Goal: Task Accomplishment & Management: Complete application form

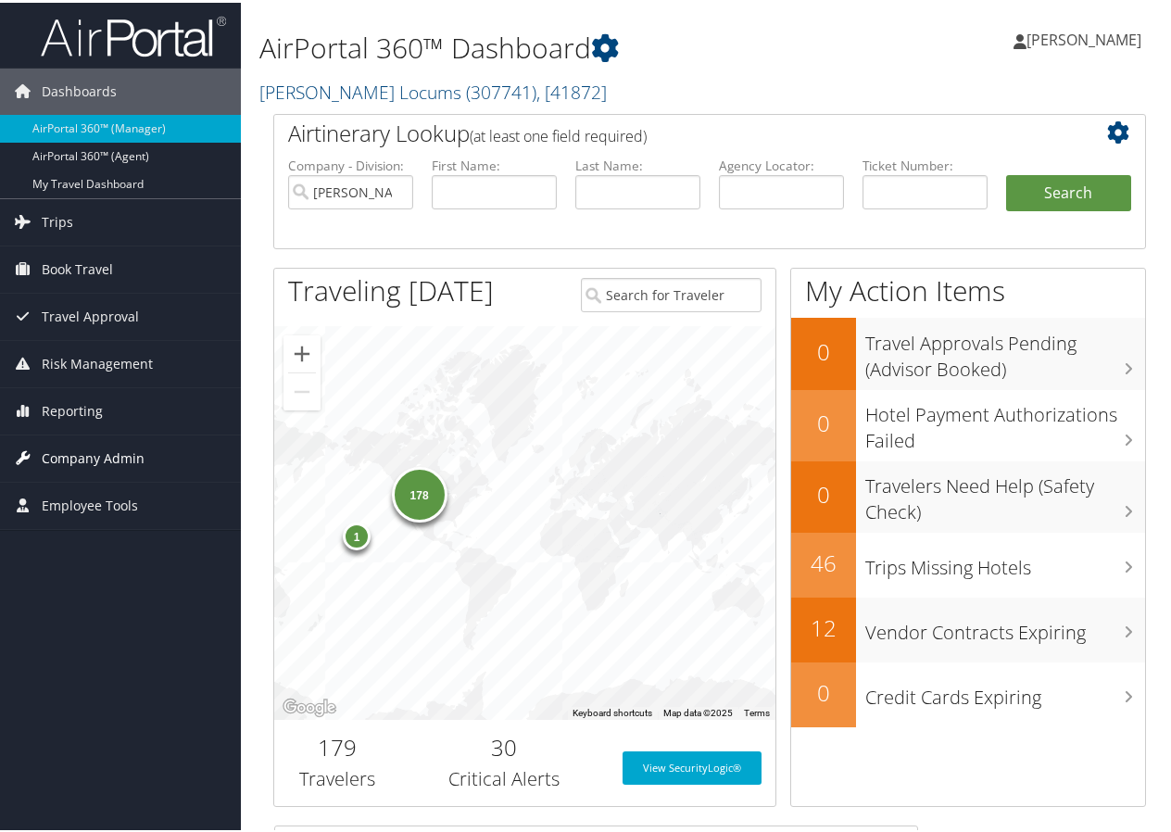
click at [78, 457] on span "Company Admin" at bounding box center [93, 456] width 103 height 46
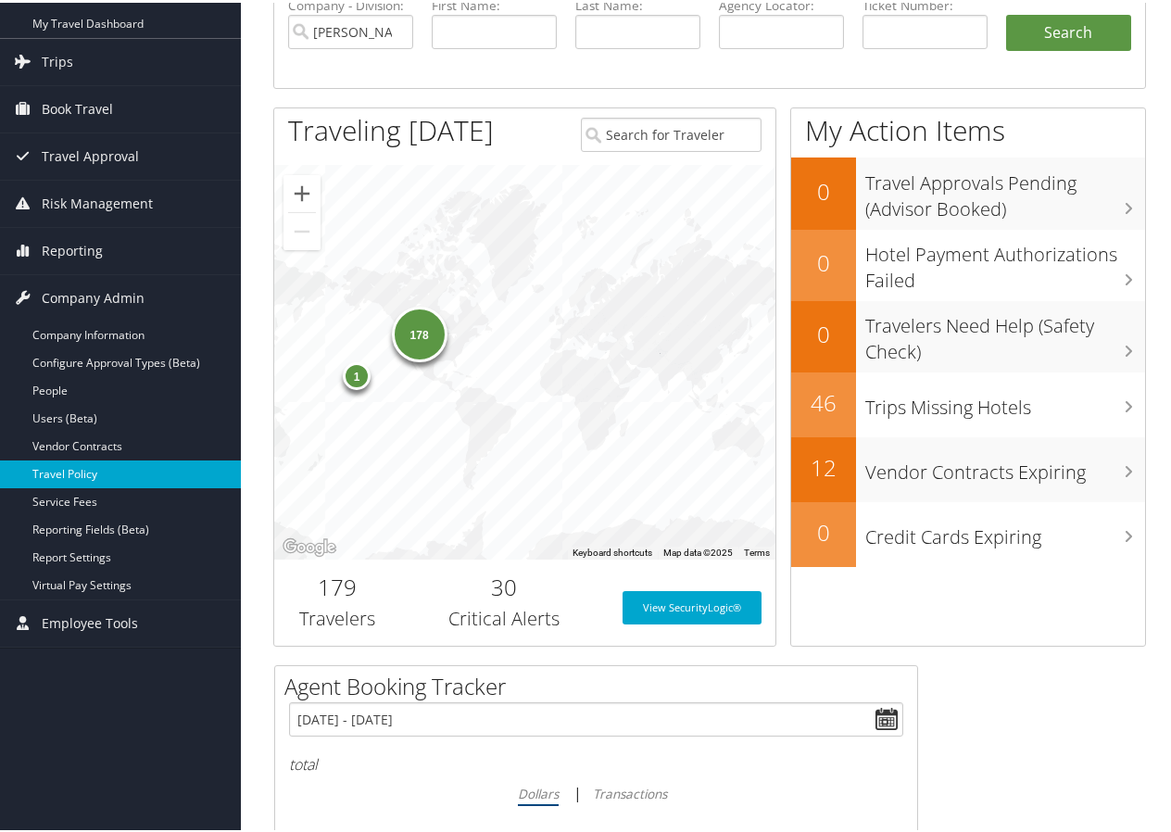
scroll to position [185, 0]
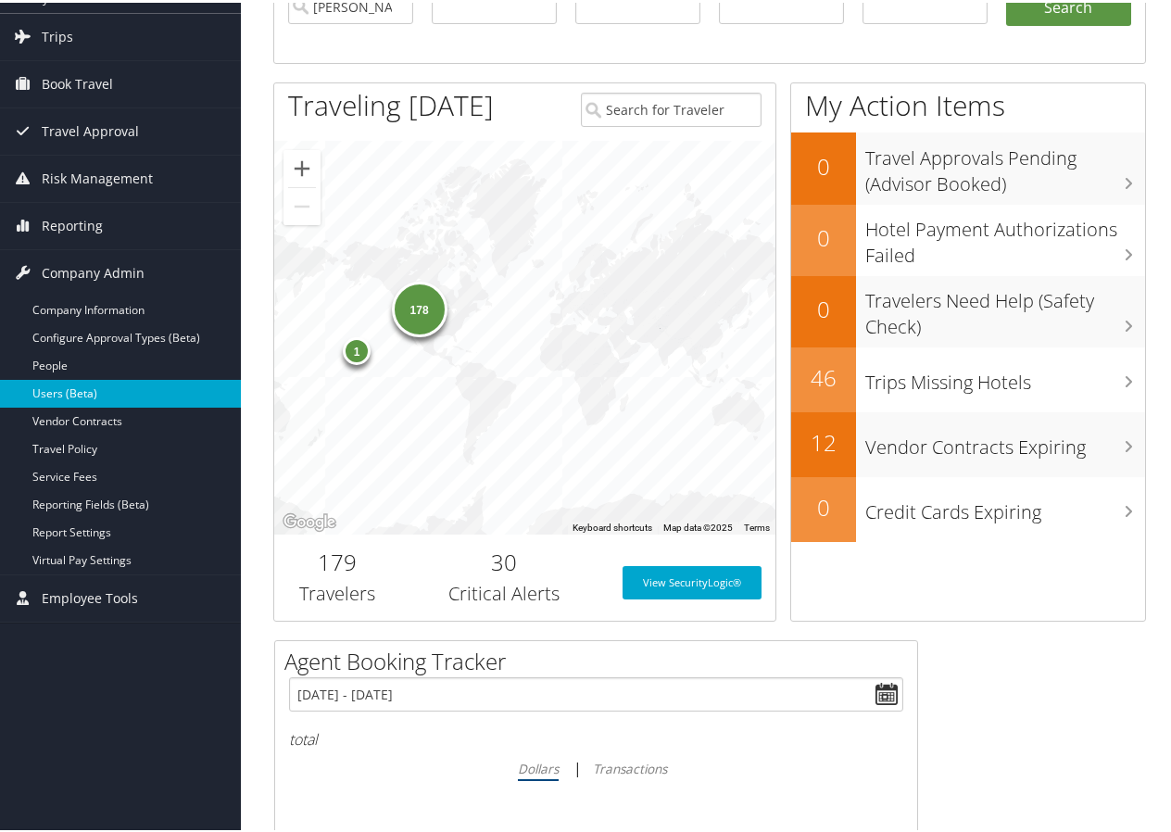
click at [68, 389] on link "Users (Beta)" at bounding box center [120, 391] width 241 height 28
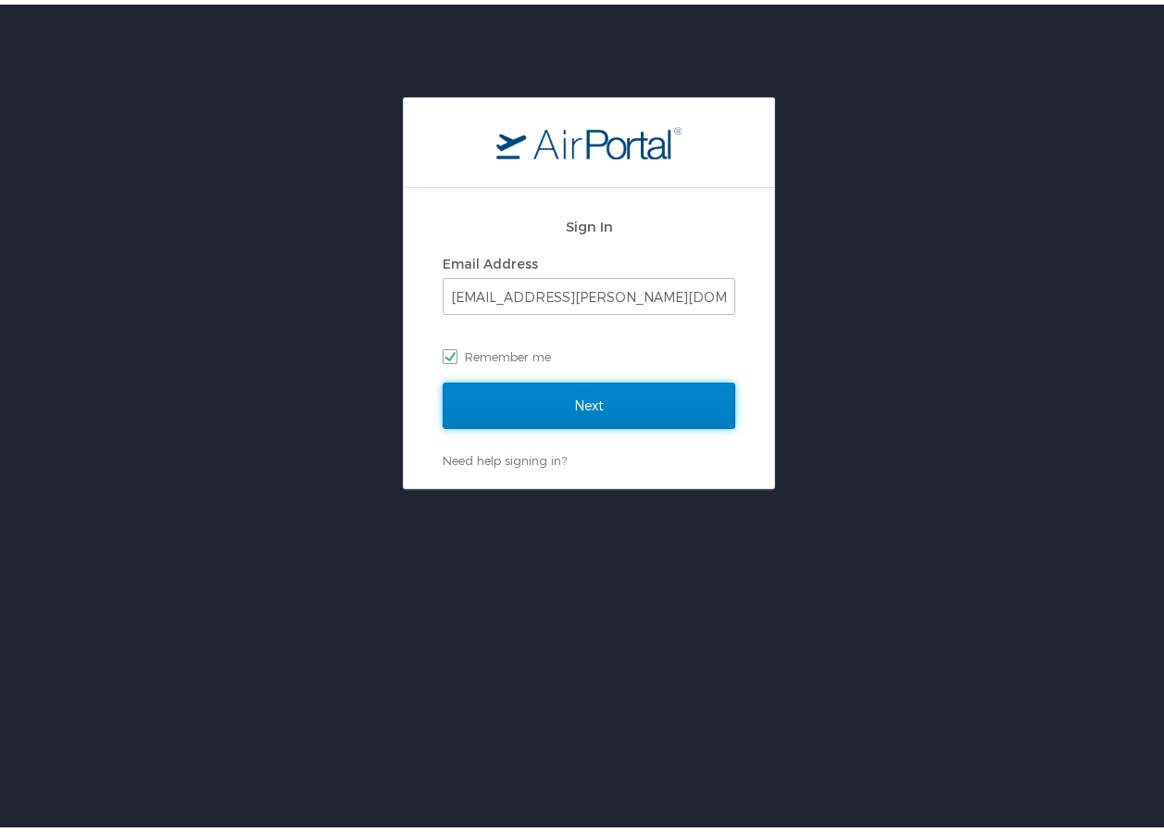
click at [572, 399] on input "Next" at bounding box center [589, 401] width 293 height 46
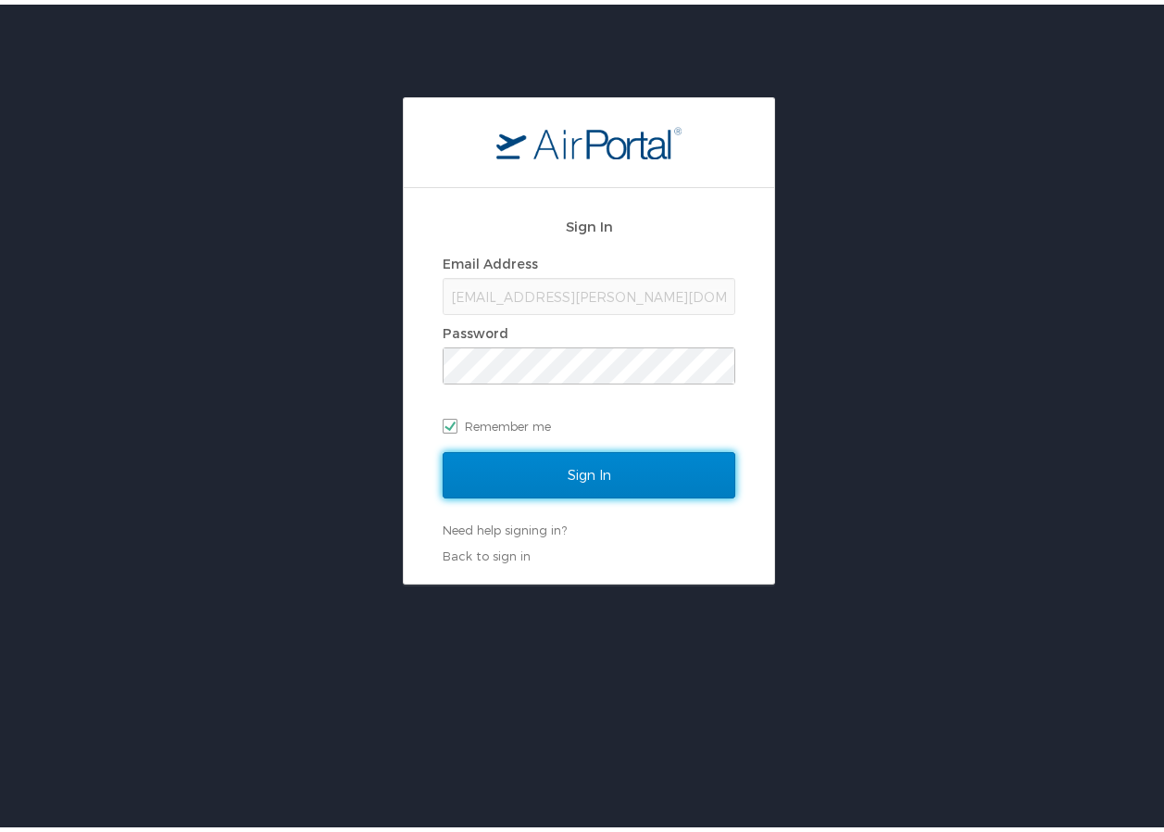
click at [585, 472] on input "Sign In" at bounding box center [589, 470] width 293 height 46
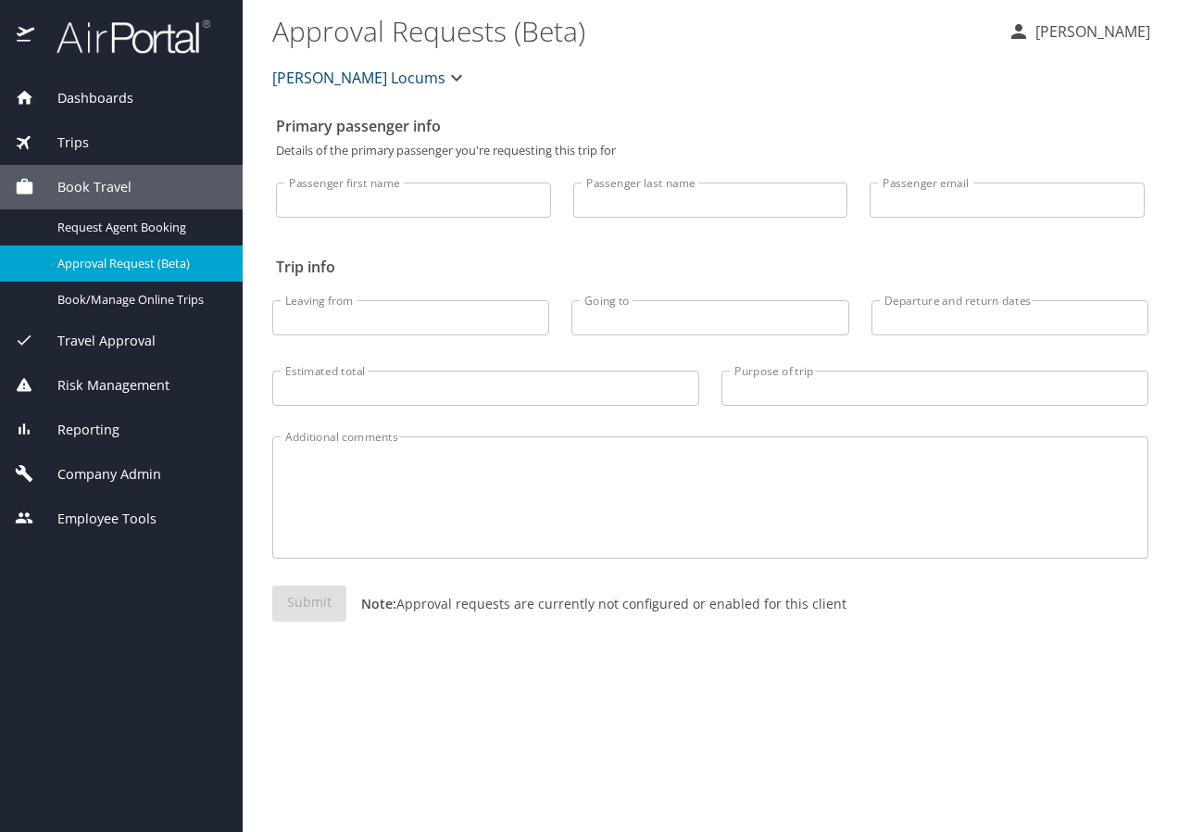
click at [76, 475] on span "Company Admin" at bounding box center [97, 474] width 127 height 20
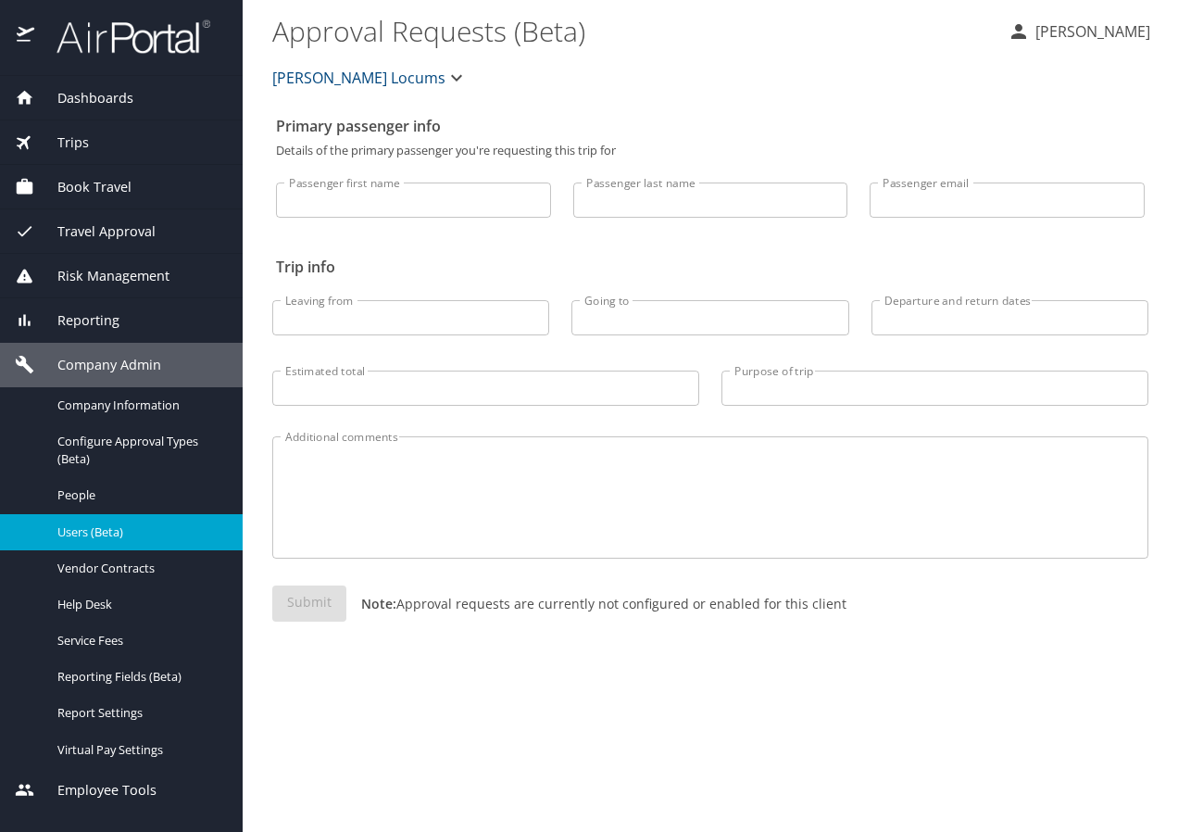
click at [84, 525] on span "Users (Beta)" at bounding box center [138, 532] width 163 height 18
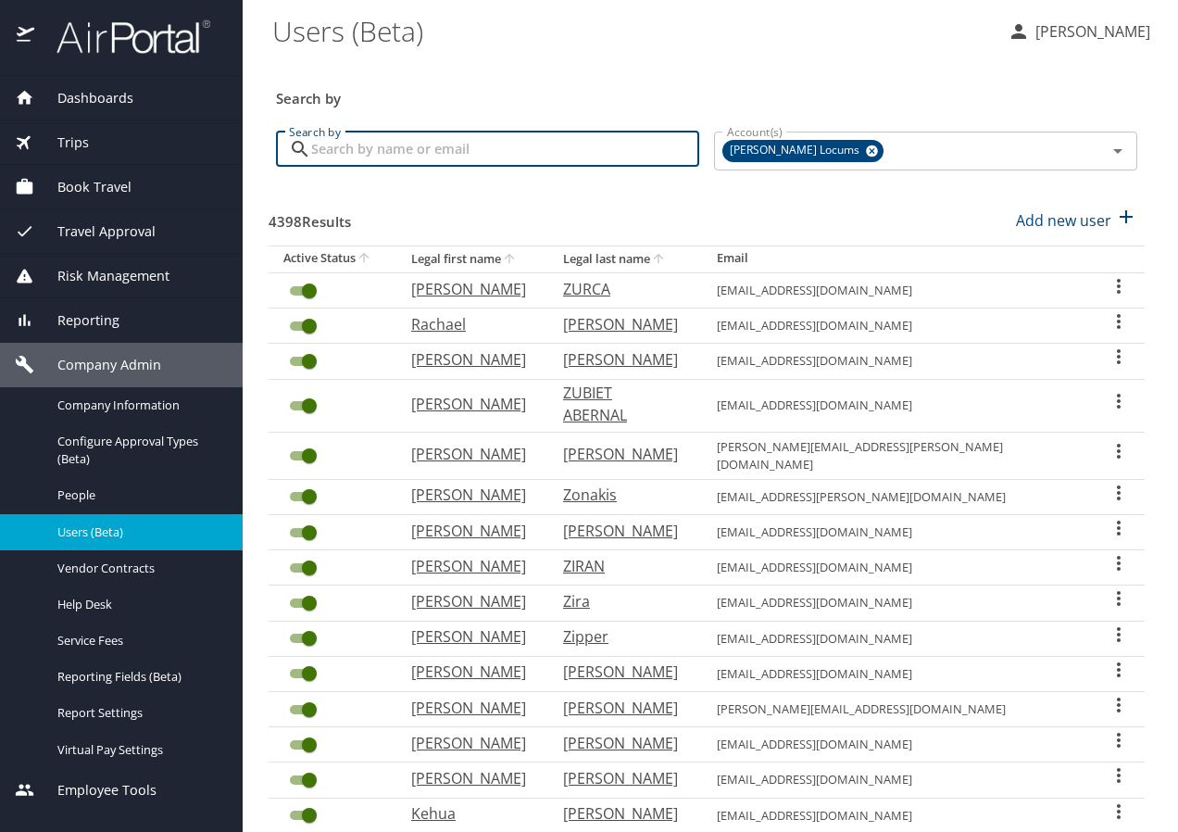
click at [571, 167] on input "Search by" at bounding box center [505, 149] width 388 height 35
paste input "[EMAIL_ADDRESS][DOMAIN_NAME]"
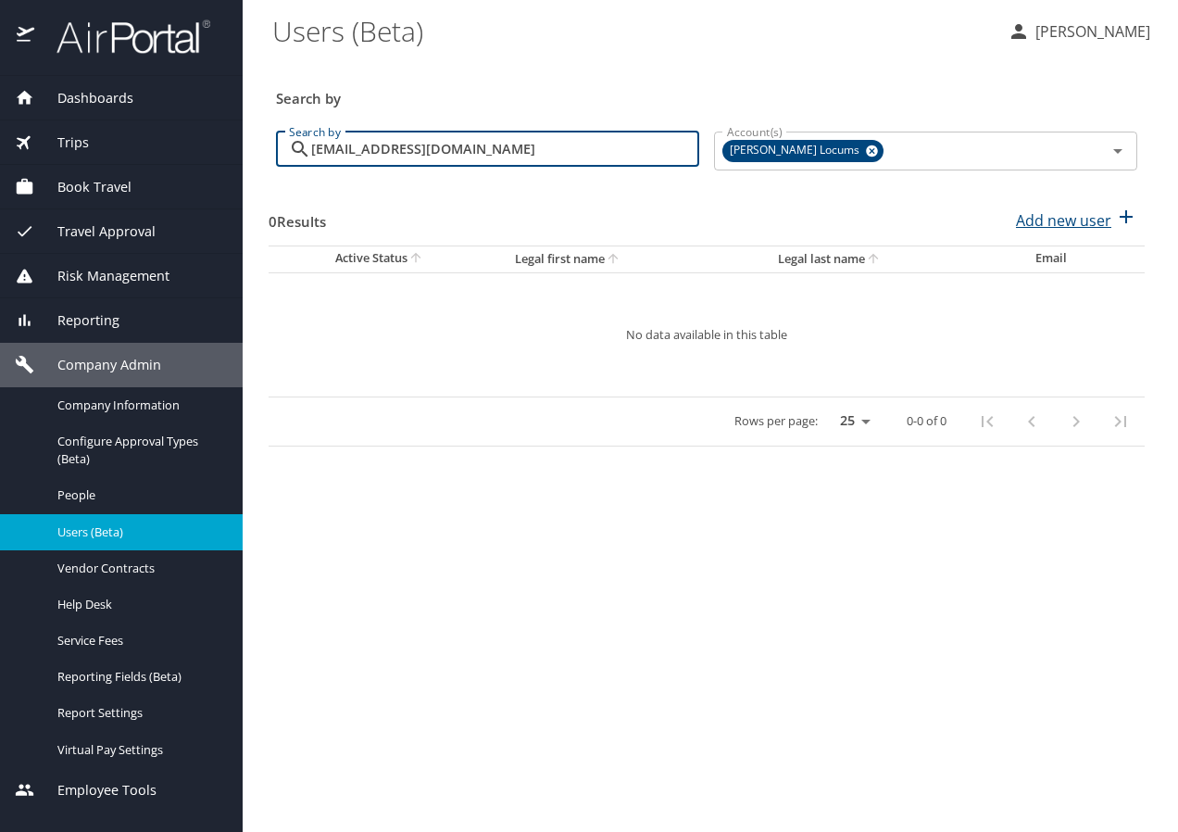
type input "[EMAIL_ADDRESS][DOMAIN_NAME]"
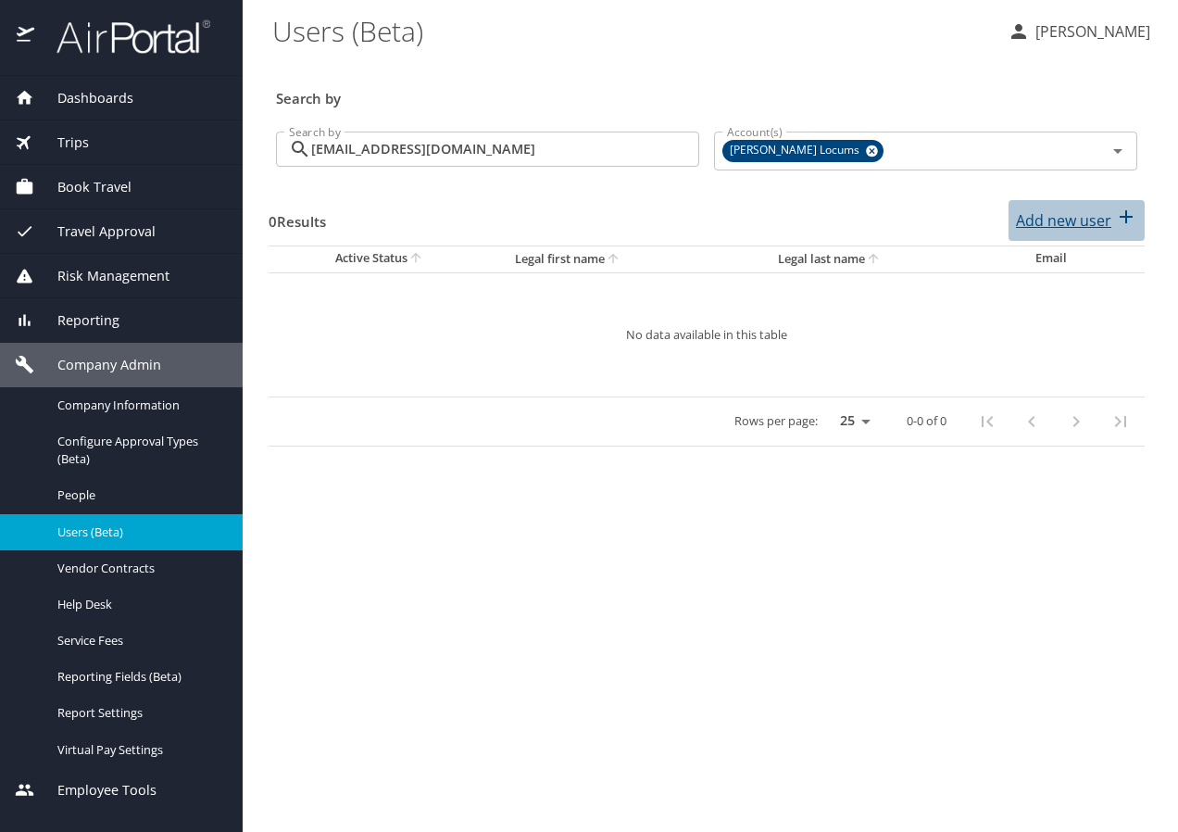
click at [1112, 218] on div "Add new user" at bounding box center [1076, 221] width 121 height 30
select select "US"
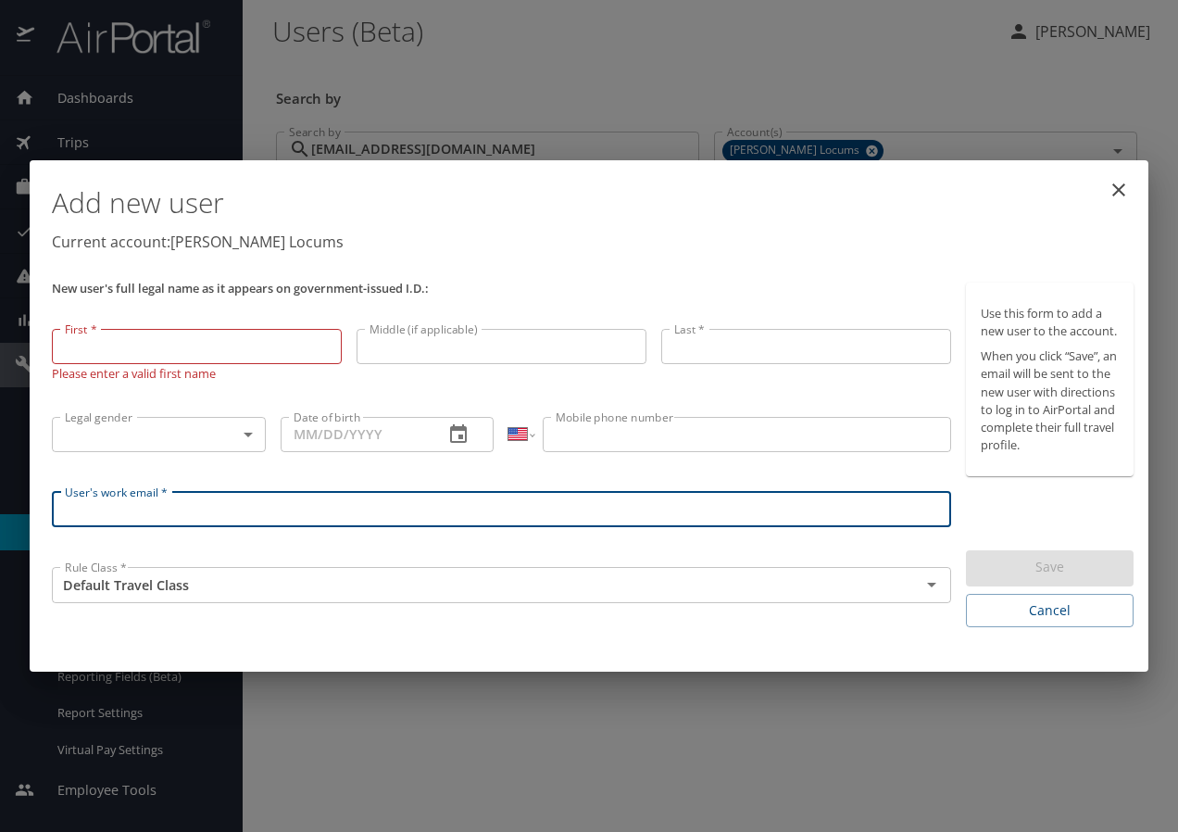
click at [250, 512] on input "User's work email *" at bounding box center [501, 509] width 899 height 35
paste input "[EMAIL_ADDRESS][DOMAIN_NAME]"
type input "[EMAIL_ADDRESS][DOMAIN_NAME]"
click at [220, 342] on input "First *" at bounding box center [197, 346] width 290 height 35
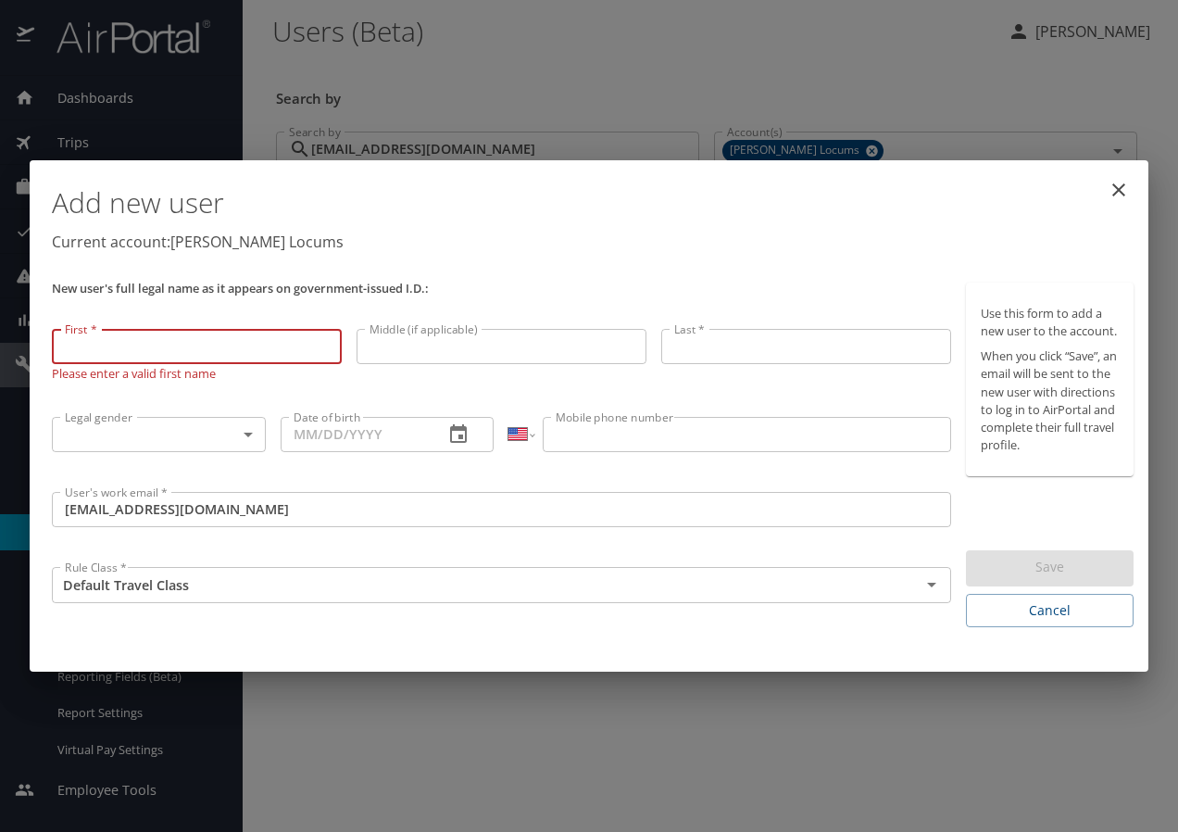
paste input "[PERSON_NAME]"
type input "[PERSON_NAME]"
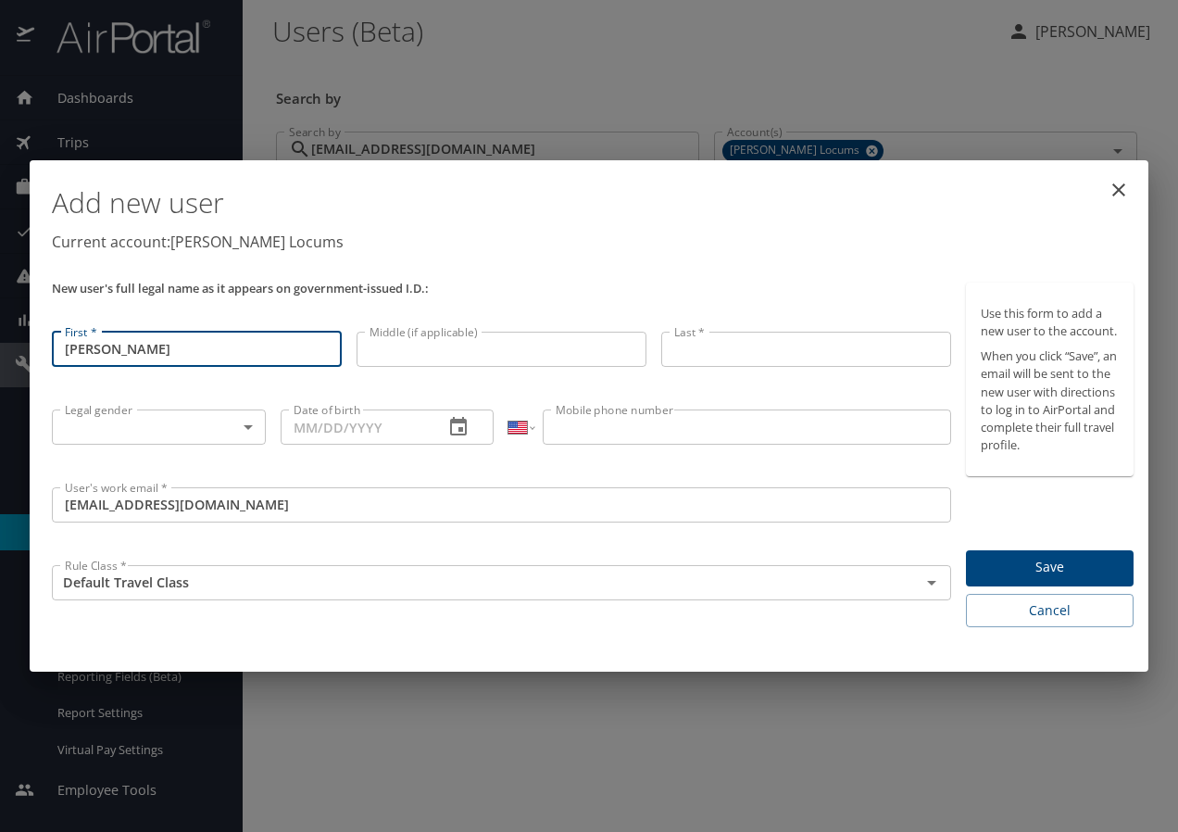
click at [483, 369] on div "Middle (if applicable) Middle (if applicable)" at bounding box center [501, 363] width 305 height 78
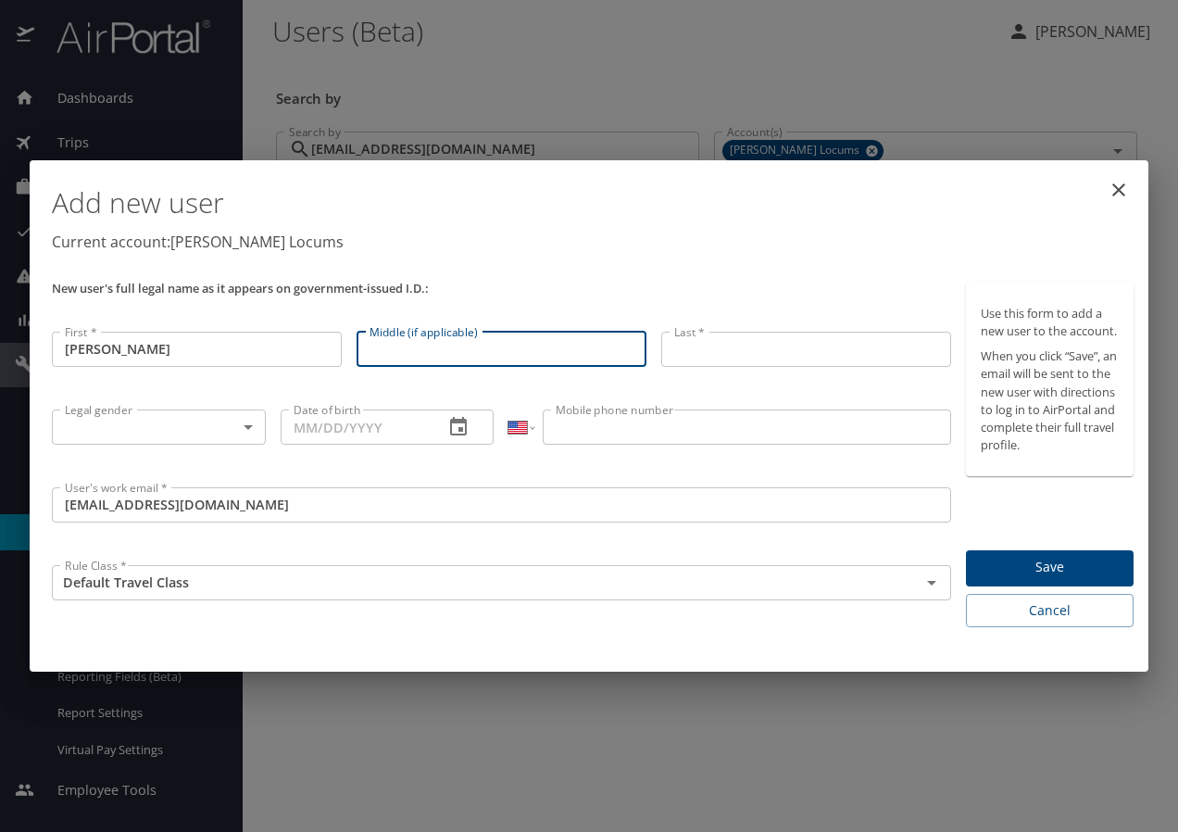
click at [480, 353] on input "Middle (if applicable)" at bounding box center [502, 349] width 290 height 35
paste input "[PERSON_NAME]"
type input "[PERSON_NAME]"
click at [723, 340] on input "Last *" at bounding box center [806, 349] width 290 height 35
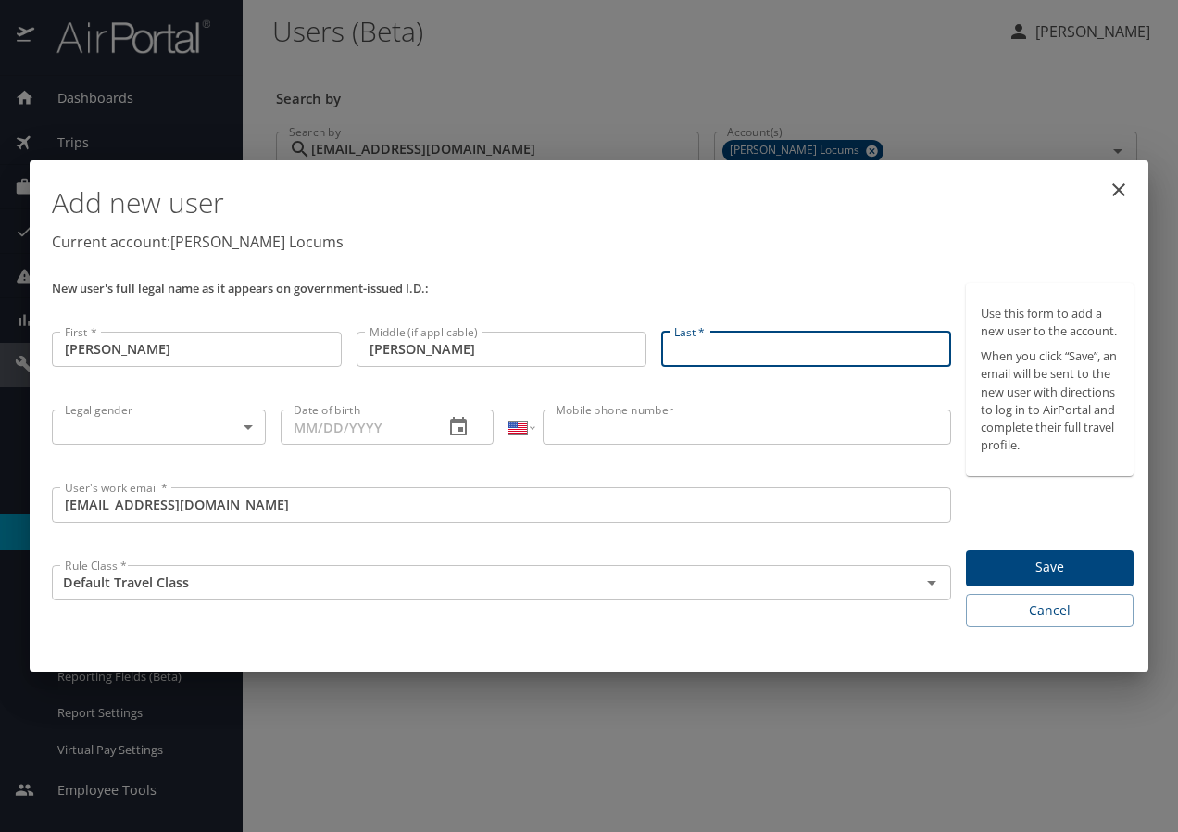
paste input "[PERSON_NAME]"
type input "[PERSON_NAME]"
click at [1075, 569] on span "Save" at bounding box center [1050, 567] width 138 height 23
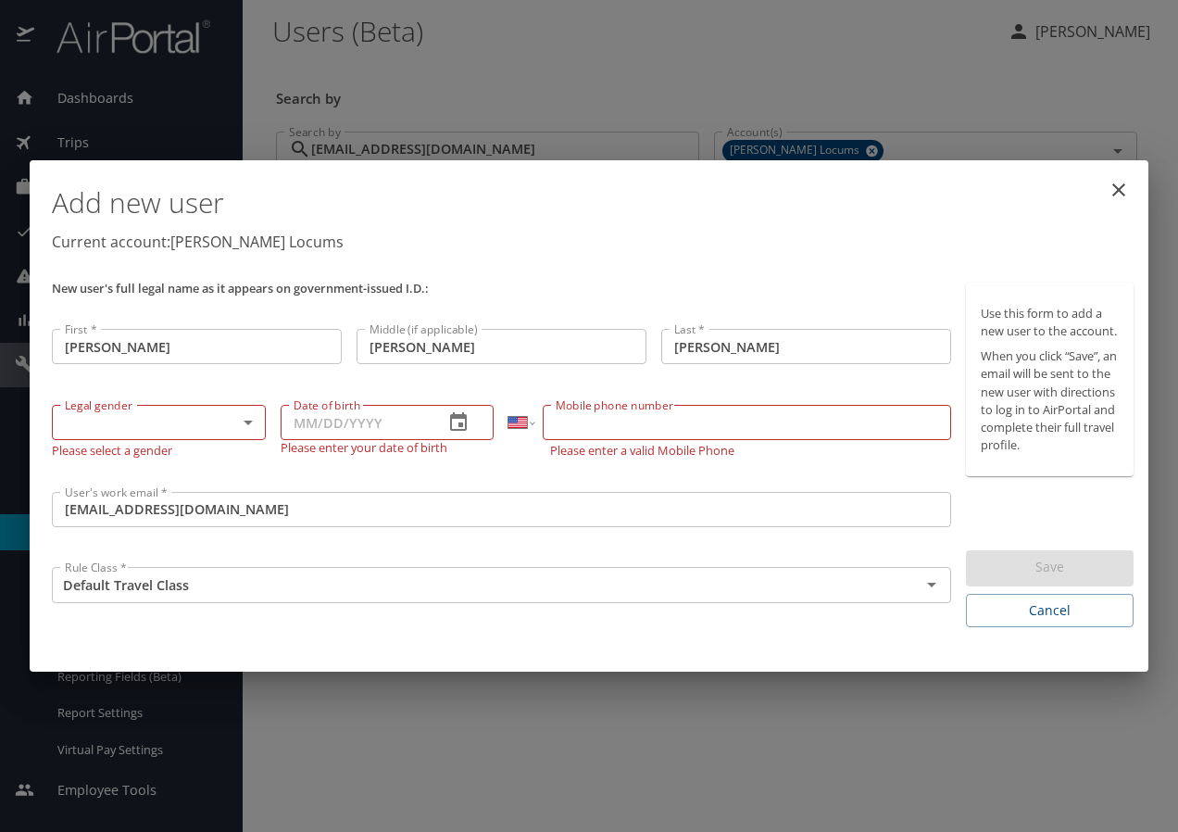
click at [201, 408] on body "Dashboards AirPortal 360™ Manager My Travel Dashboard Trips Airtinerary® Lookup…" at bounding box center [589, 416] width 1178 height 832
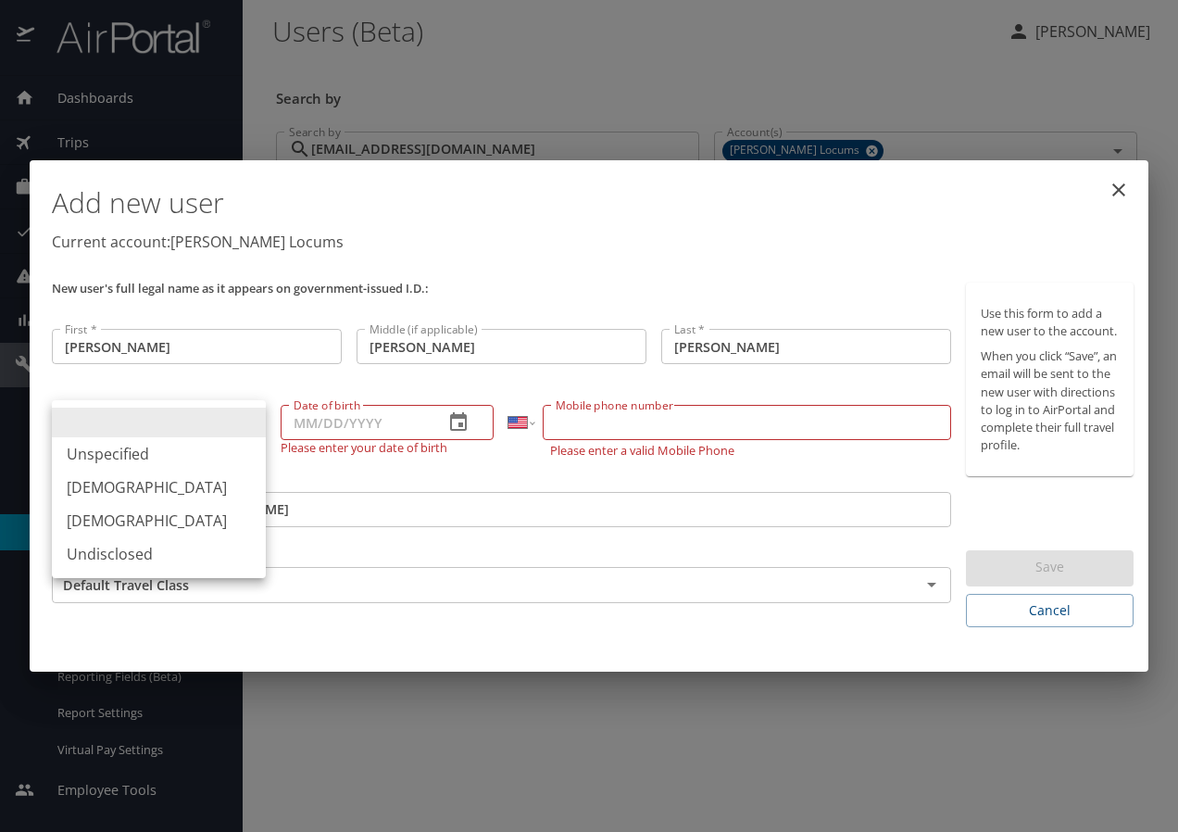
click at [127, 483] on li "[DEMOGRAPHIC_DATA]" at bounding box center [159, 487] width 214 height 33
type input "[DEMOGRAPHIC_DATA]"
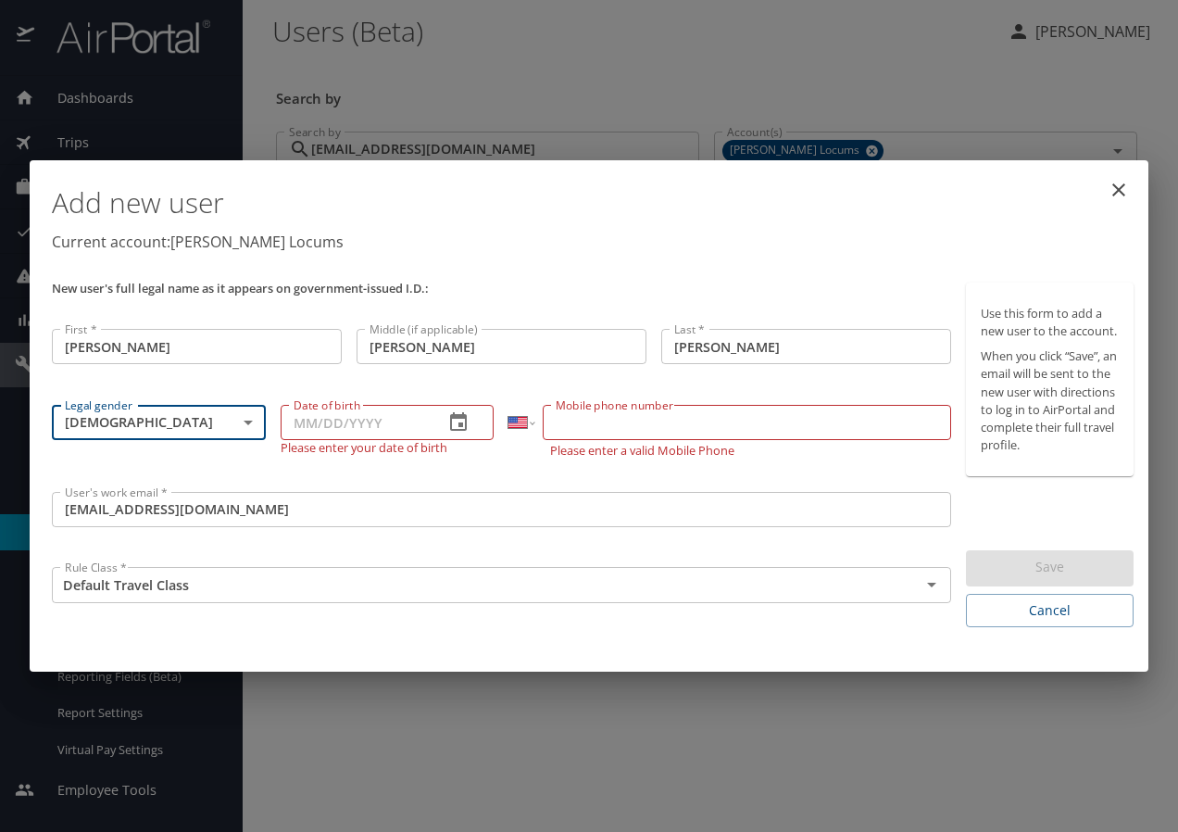
click at [352, 425] on input "Date of birth" at bounding box center [355, 422] width 149 height 35
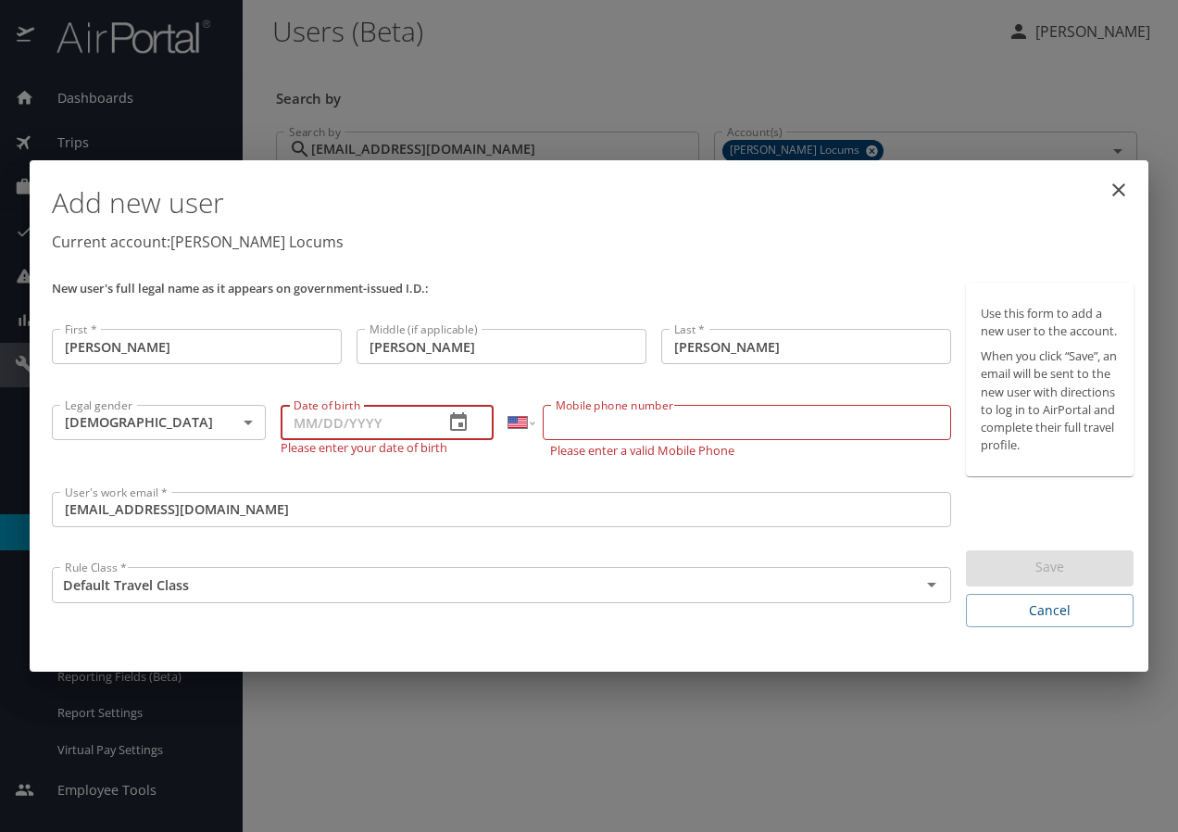
paste input "[DATE]"
type input "[DATE]"
click at [634, 409] on input "Mobile phone number" at bounding box center [747, 422] width 408 height 35
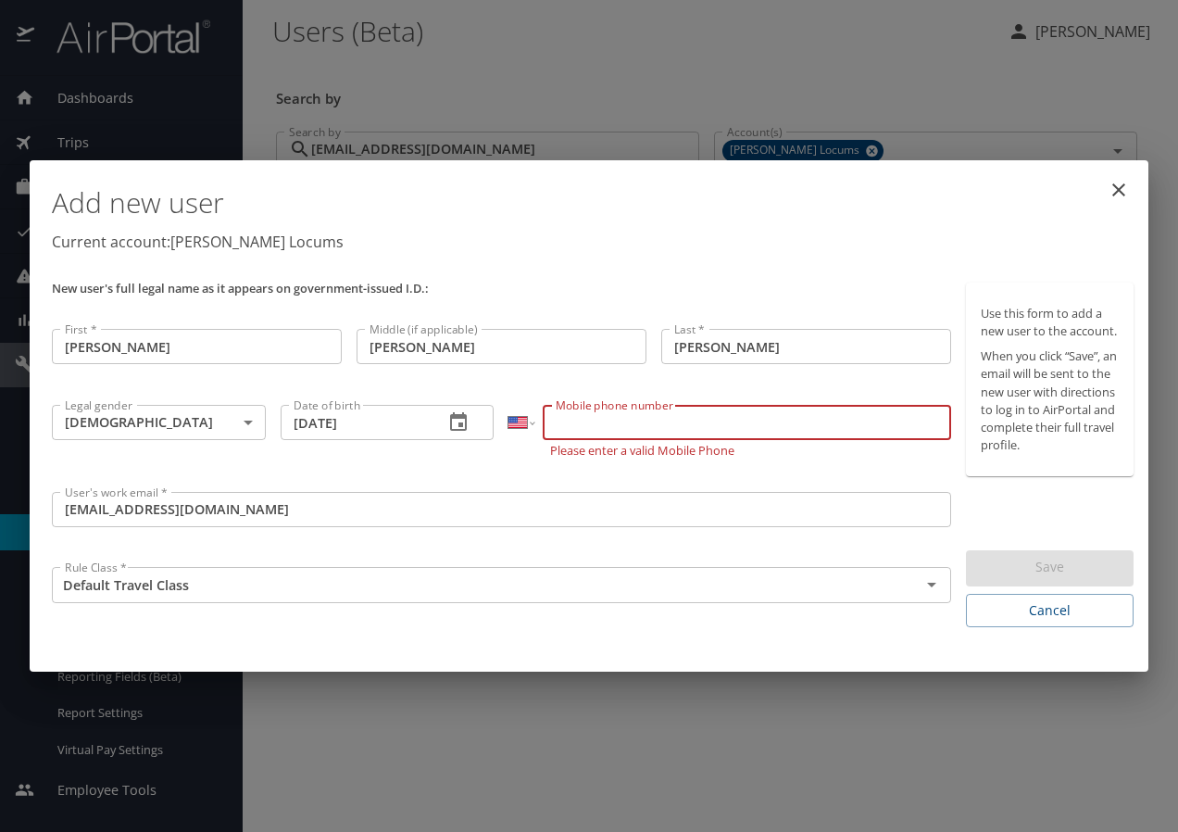
paste input "[PHONE_NUMBER]"
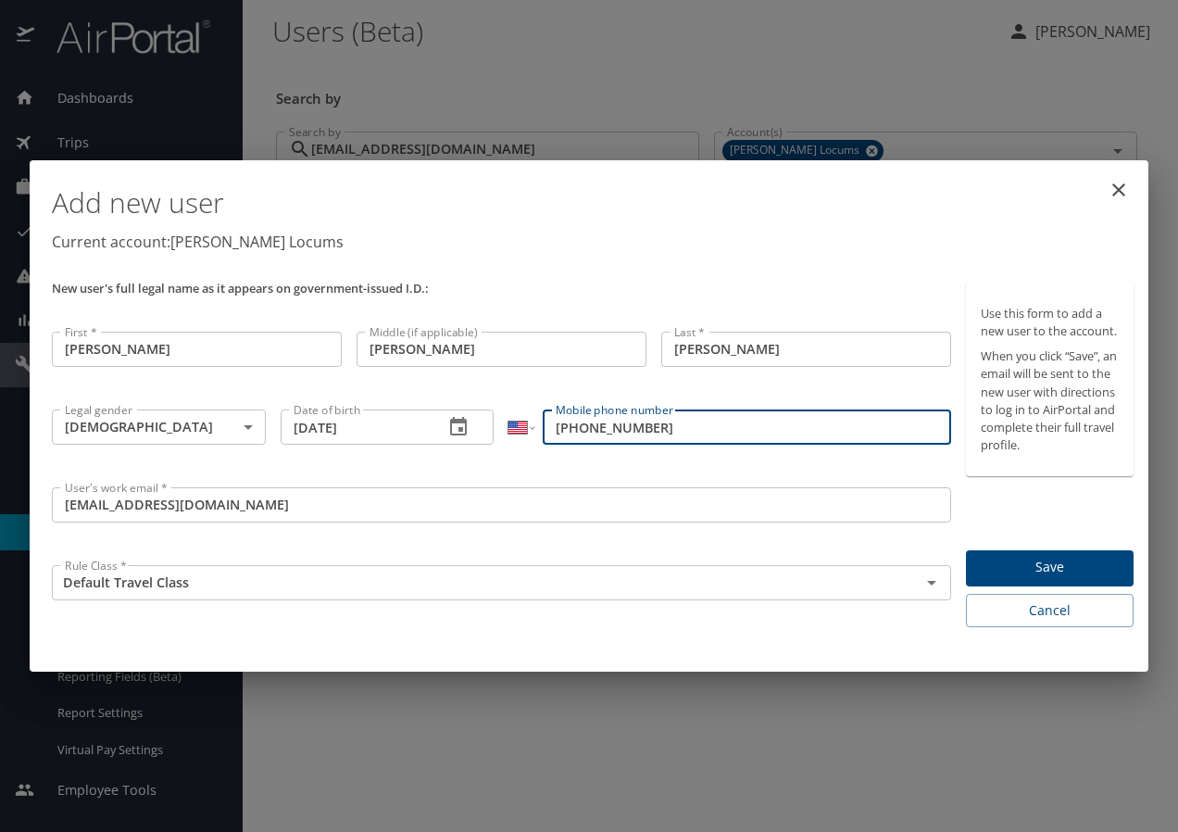
type input "[PHONE_NUMBER]"
click at [1035, 559] on span "Save" at bounding box center [1050, 567] width 138 height 23
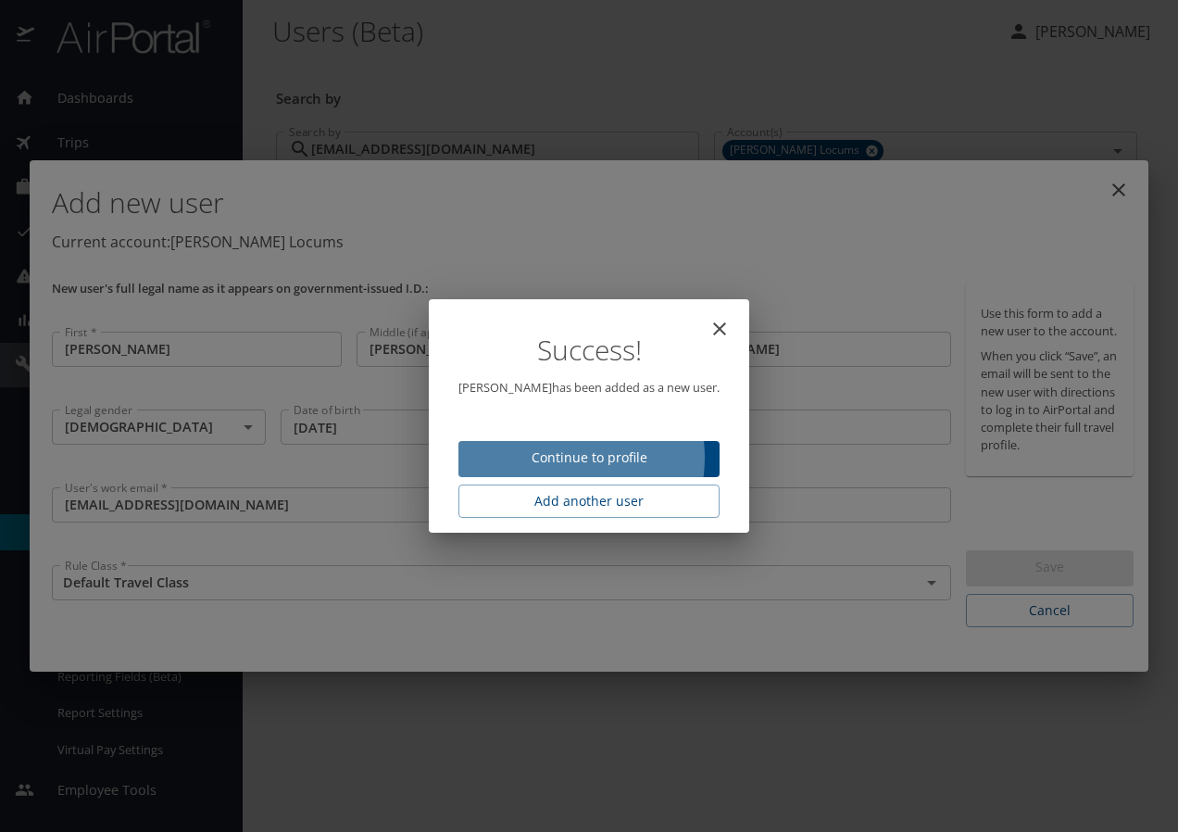
click at [560, 457] on span "Continue to profile" at bounding box center [589, 457] width 232 height 23
select select "US"
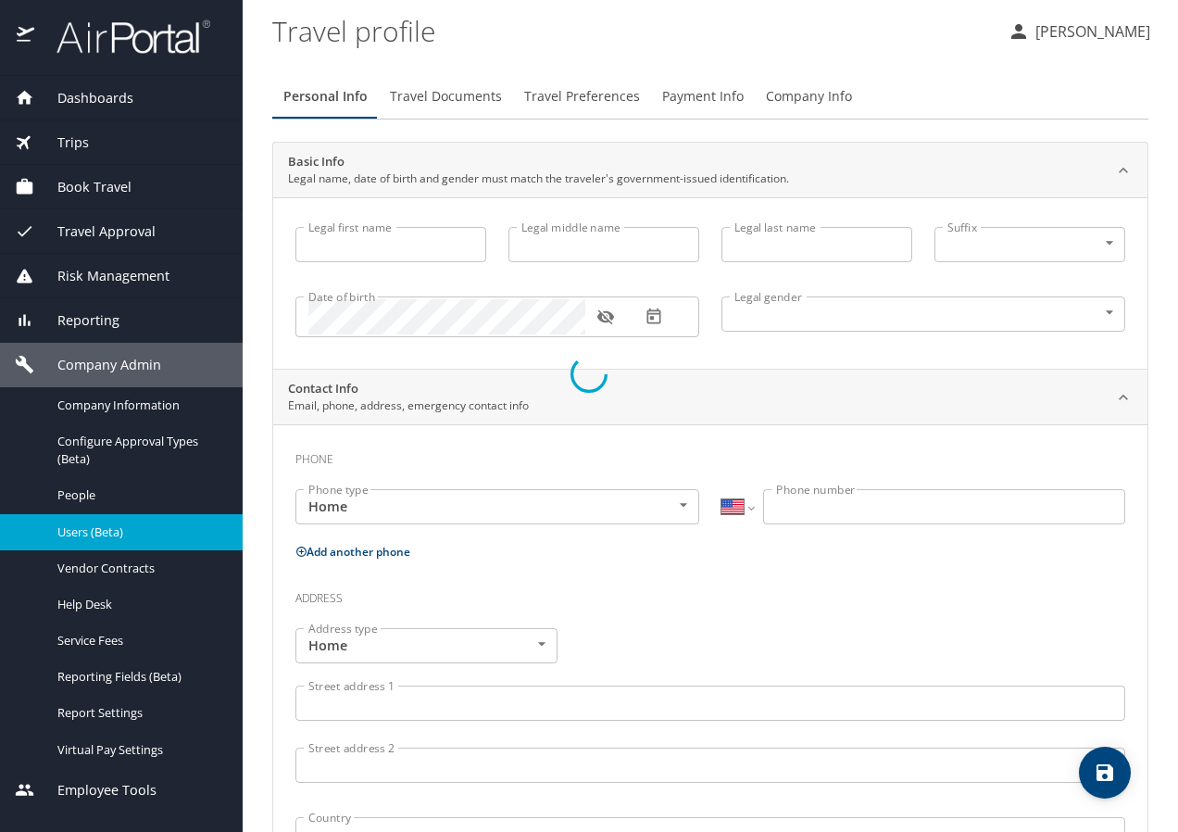
type input "[PERSON_NAME]"
type input "[DEMOGRAPHIC_DATA]"
select select "US"
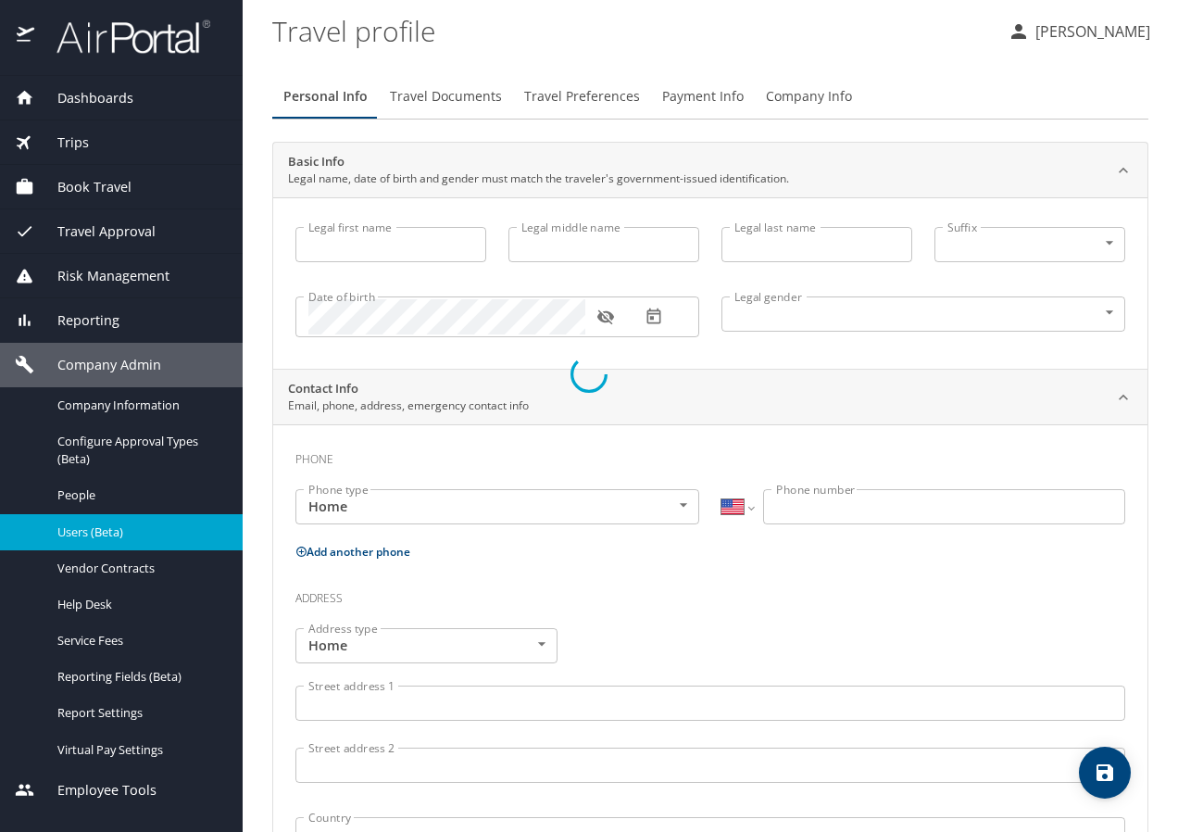
select select "US"
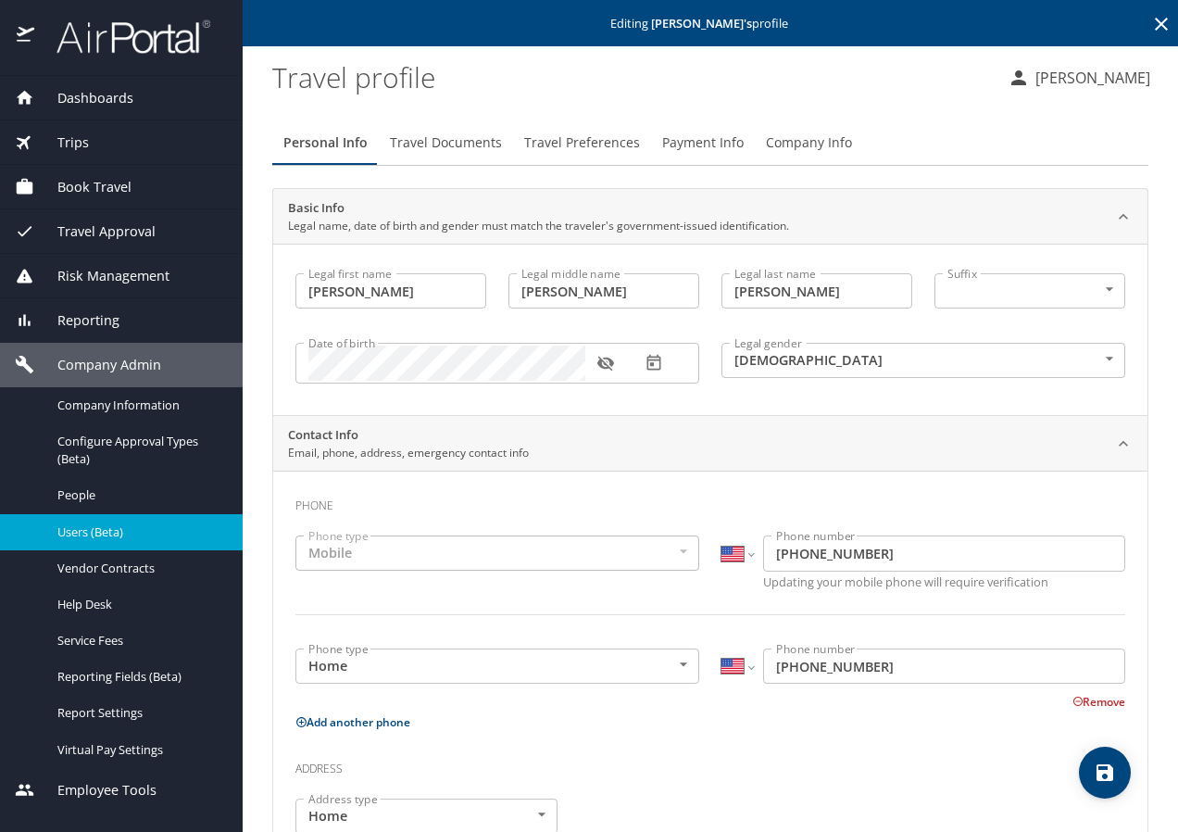
click at [458, 147] on span "Travel Documents" at bounding box center [446, 143] width 112 height 23
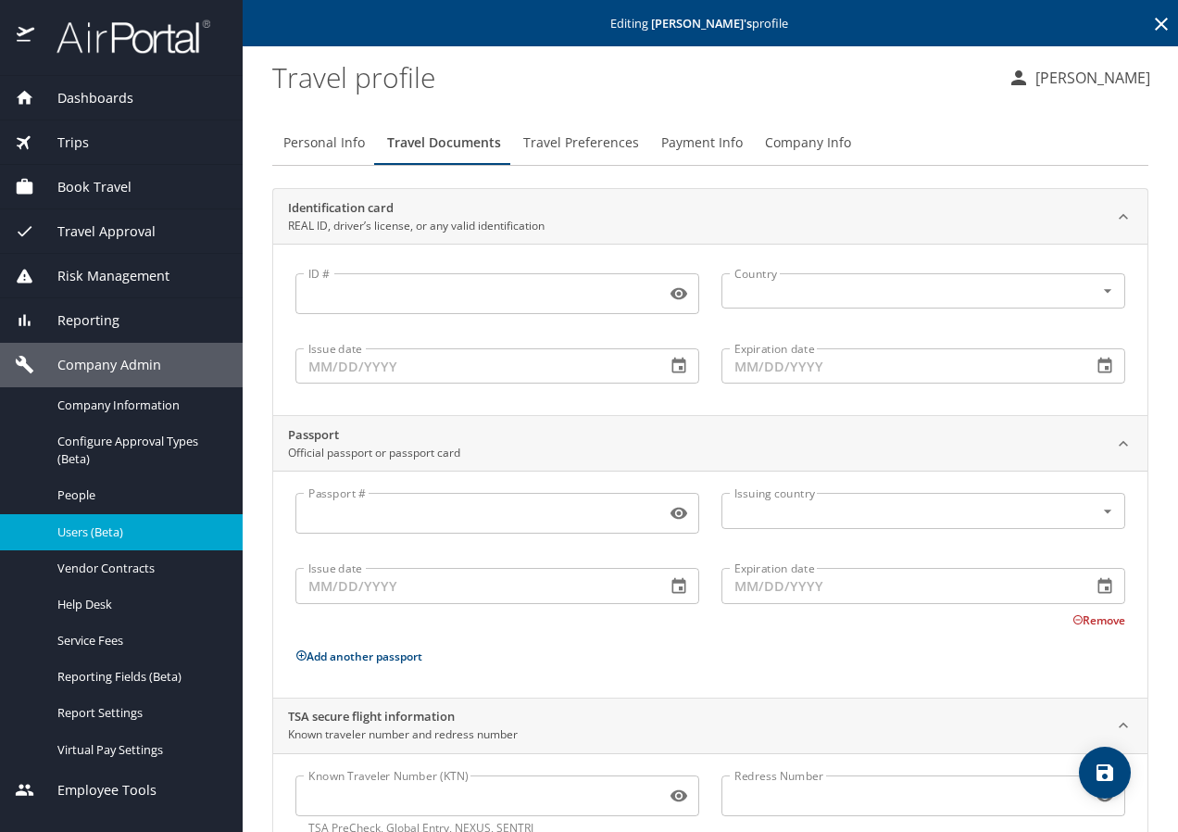
click at [556, 134] on span "Travel Preferences" at bounding box center [581, 143] width 116 height 23
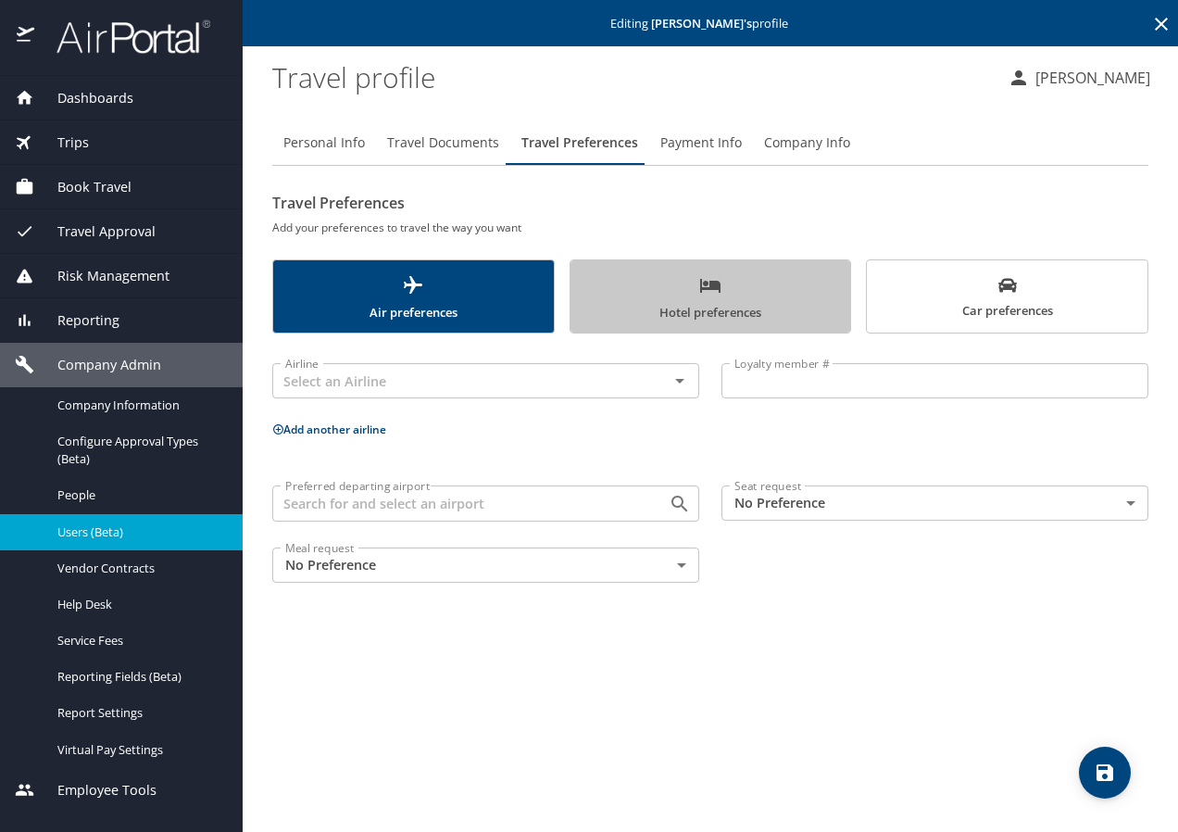
click at [740, 295] on span "Hotel preferences" at bounding box center [711, 298] width 258 height 49
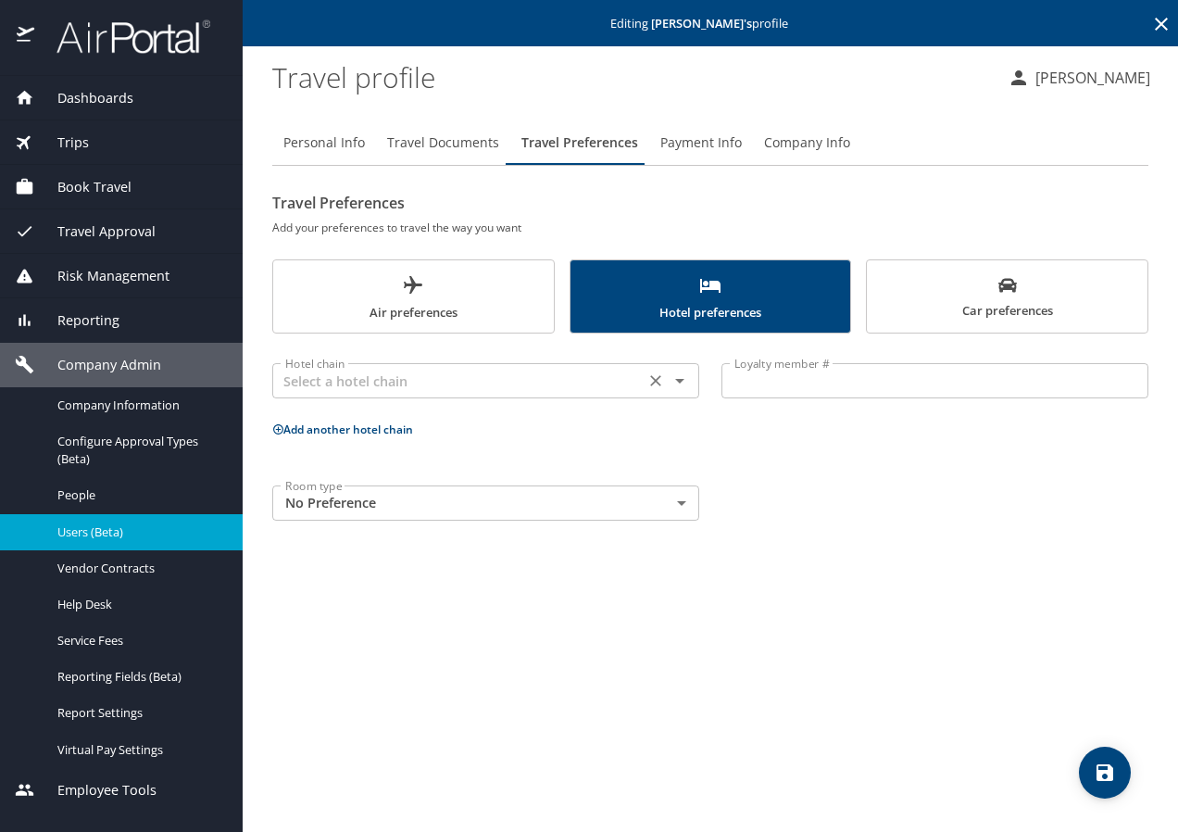
click at [369, 380] on input "text" at bounding box center [458, 381] width 361 height 24
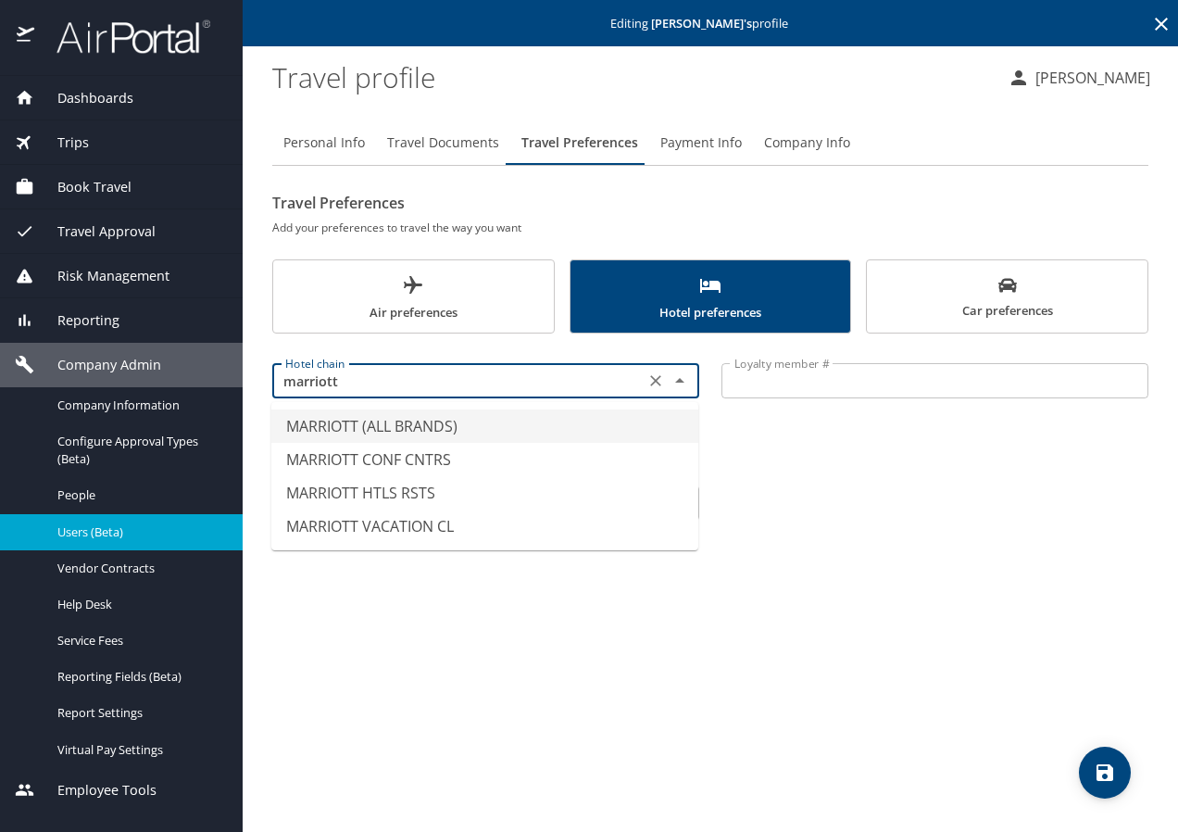
click at [359, 414] on li "MARRIOTT (ALL BRANDS)" at bounding box center [484, 425] width 427 height 33
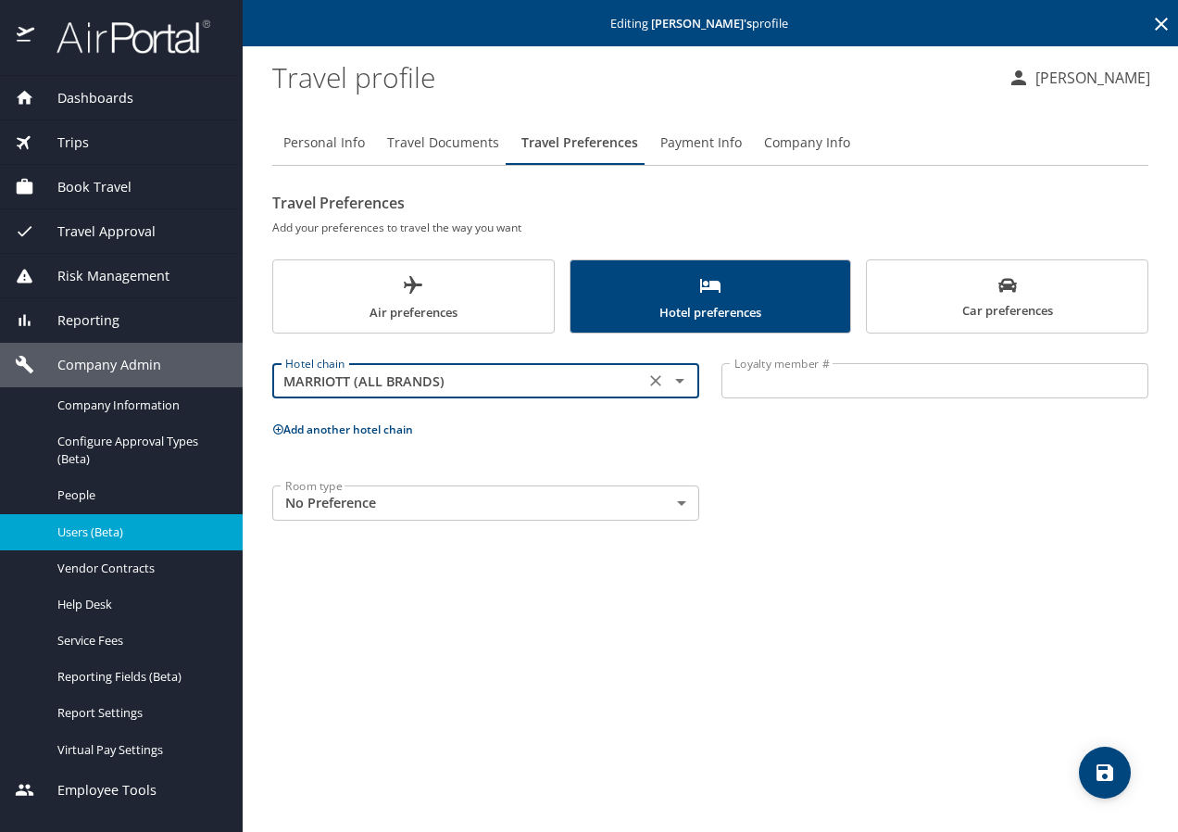
type input "MARRIOTT (ALL BRANDS)"
click at [773, 373] on input "Loyalty member #" at bounding box center [935, 380] width 427 height 35
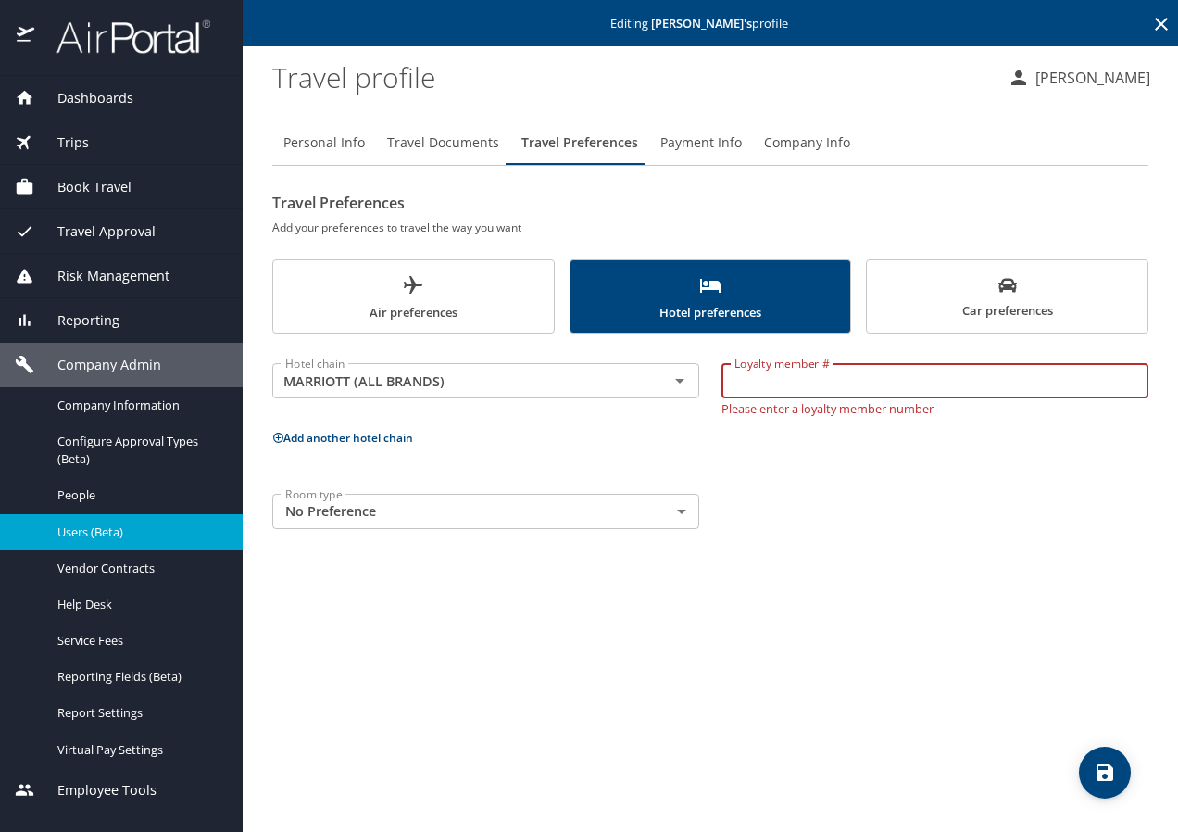
paste input "137720116"
type input "137720116"
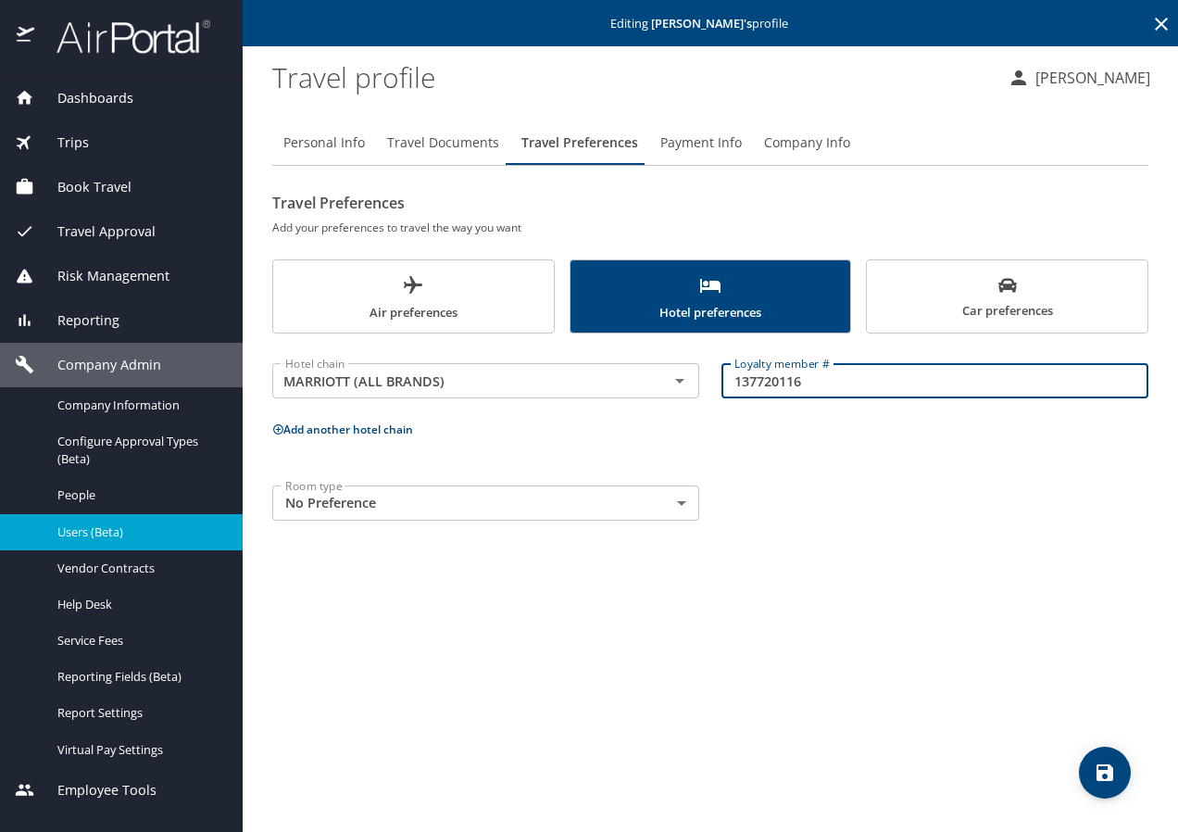
click at [330, 441] on p "Add another hotel chain" at bounding box center [710, 429] width 876 height 23
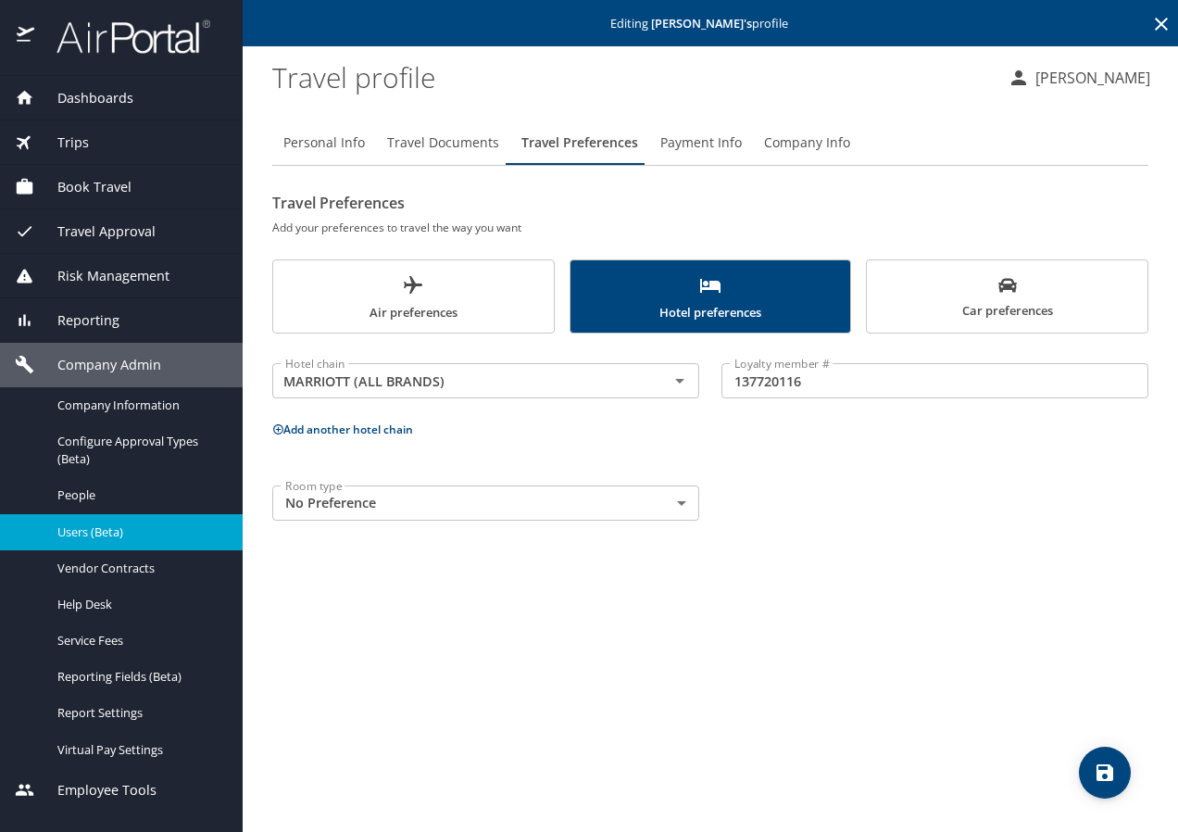
click at [333, 430] on button "Add another hotel chain" at bounding box center [342, 429] width 141 height 16
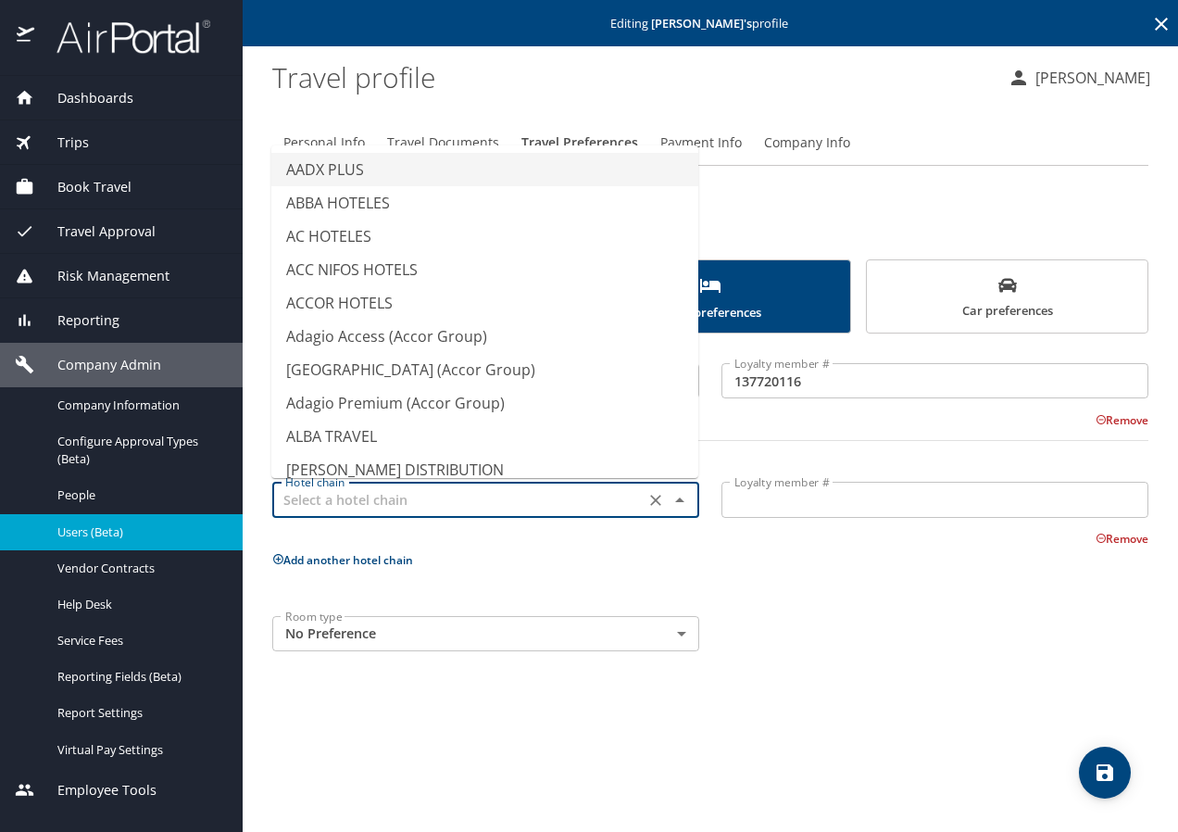
click at [329, 506] on input "text" at bounding box center [458, 499] width 361 height 24
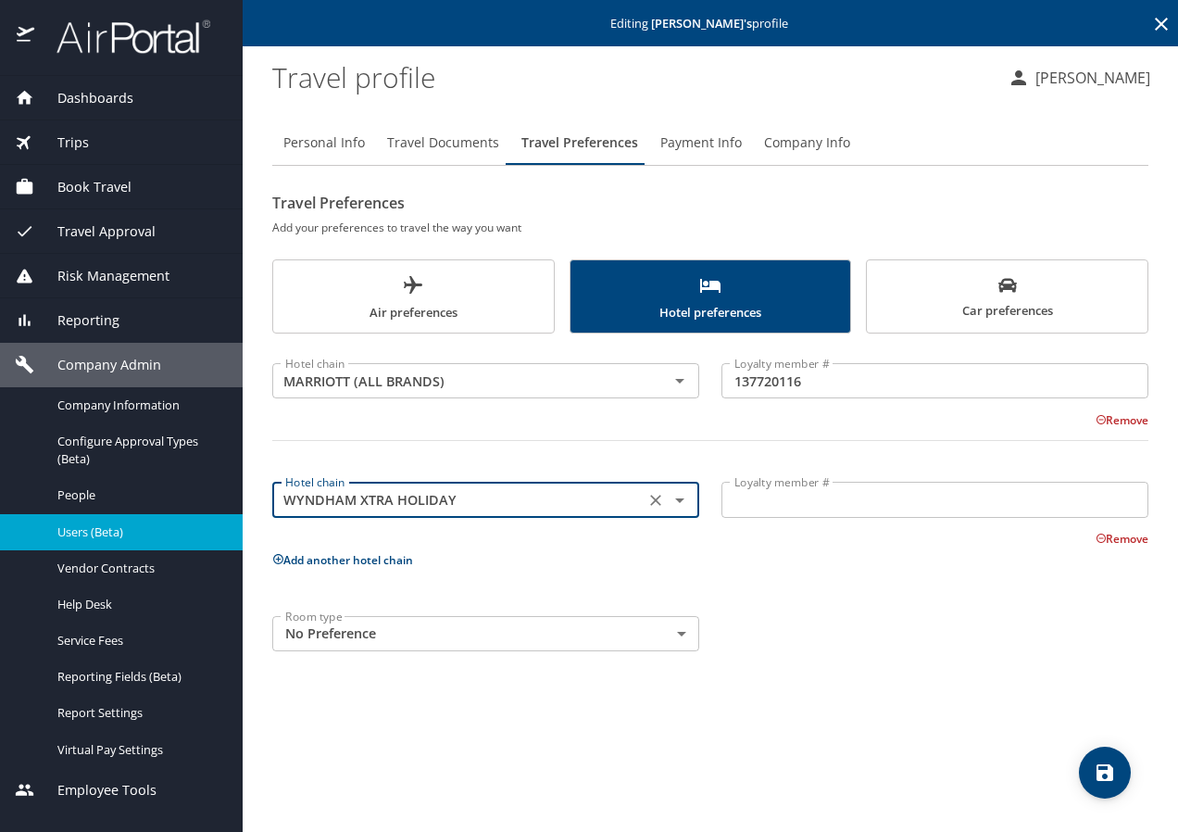
drag, startPoint x: 522, startPoint y: 507, endPoint x: -178, endPoint y: 482, distance: 700.8
click at [0, 482] on html "Dashboards AirPortal 360™ Manager My Travel Dashboard Trips Airtinerary® Lookup…" at bounding box center [589, 416] width 1178 height 832
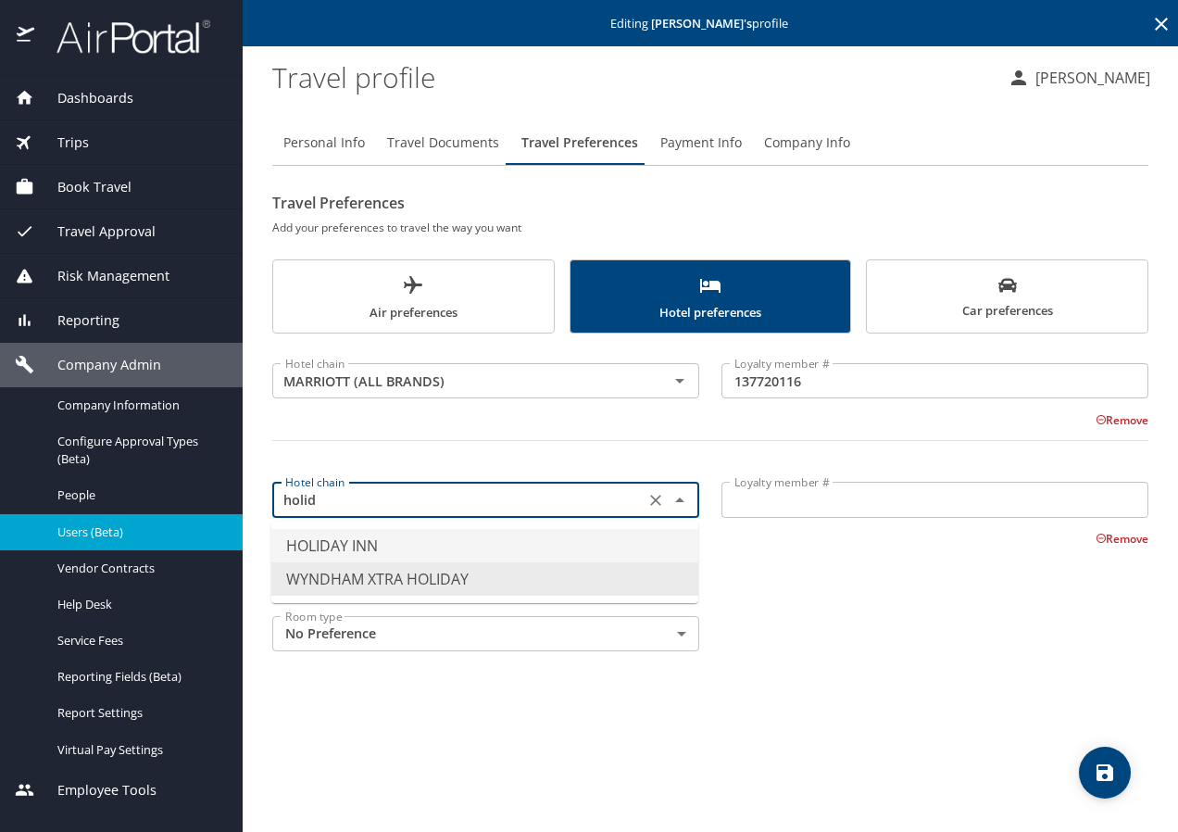
click at [340, 547] on li "HOLIDAY INN" at bounding box center [484, 545] width 427 height 33
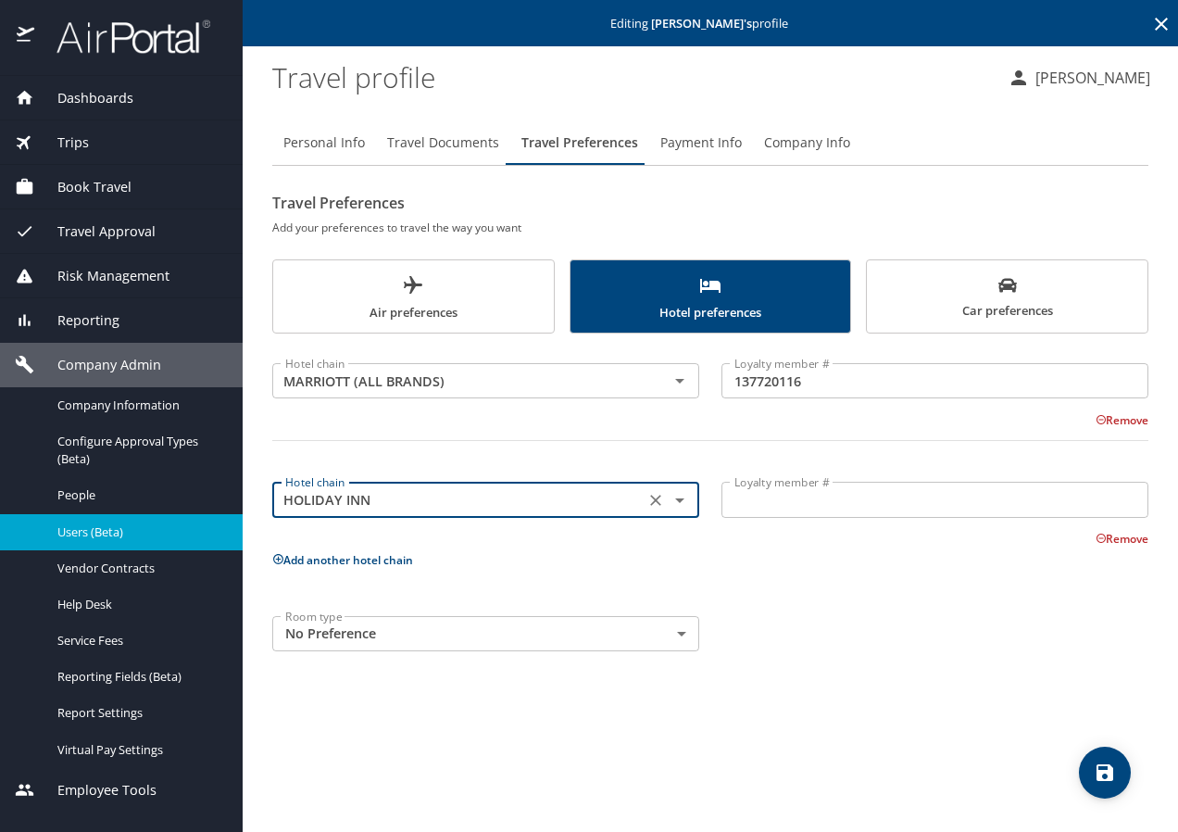
type input "HOLIDAY INN"
click at [823, 494] on input "Loyalty member #" at bounding box center [935, 499] width 427 height 35
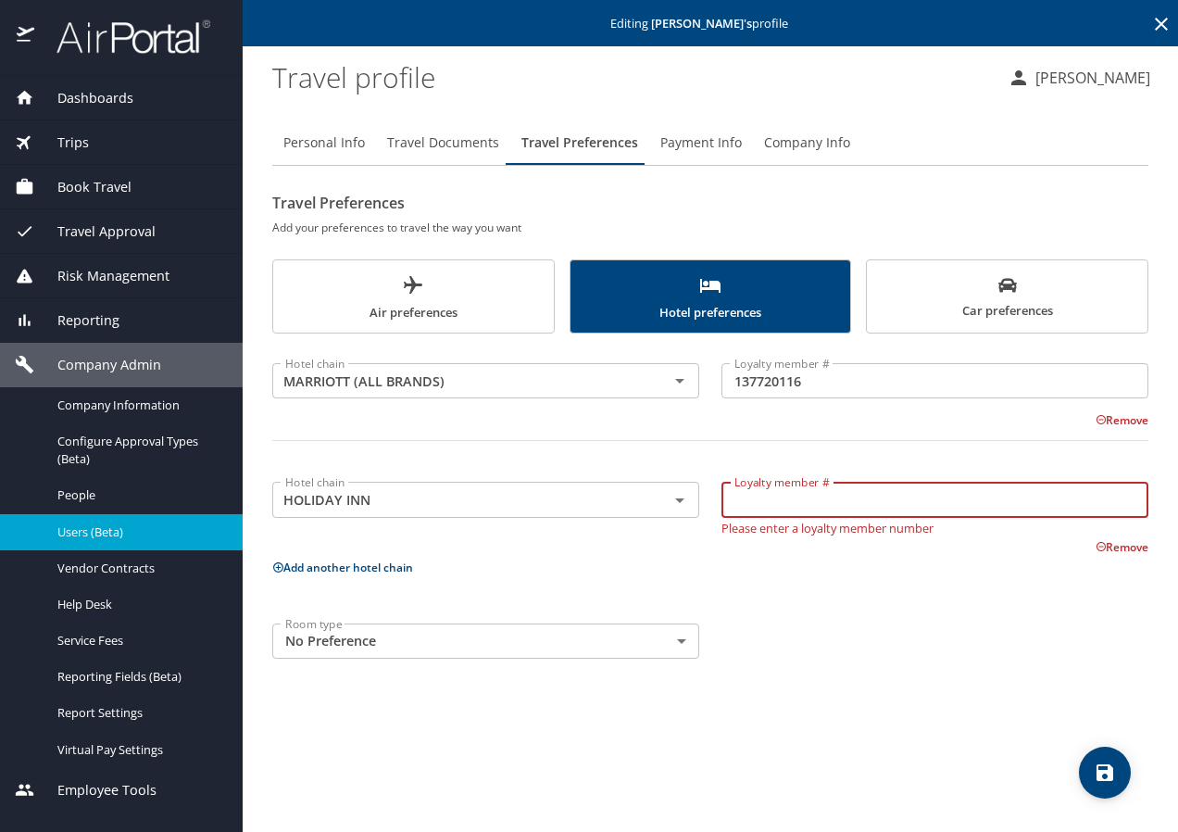
paste input "354690680"
type input "354690680"
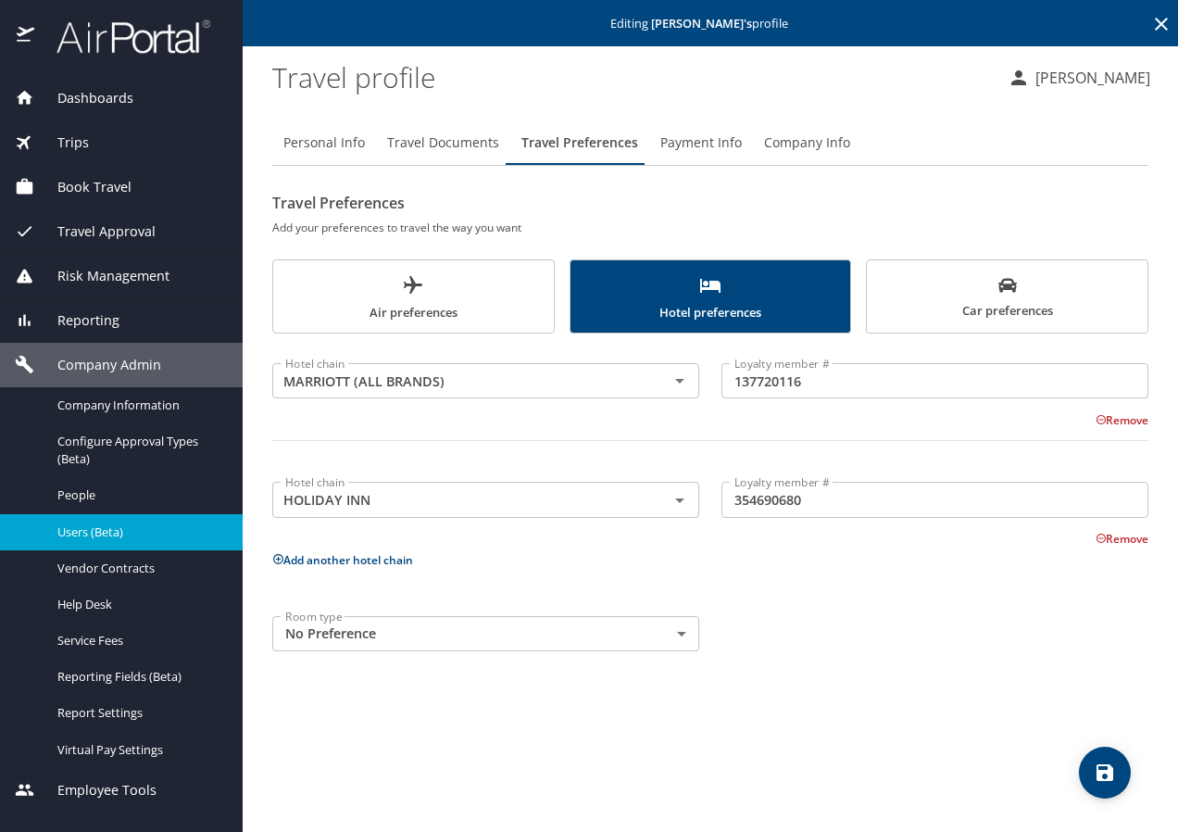
click at [357, 572] on div "Hotel chain MARRIOTT (ALL BRANDS) Hotel chain Loyalty member # 137720116 Loyalt…" at bounding box center [710, 503] width 876 height 317
click at [943, 291] on span "Car preferences" at bounding box center [1007, 298] width 258 height 45
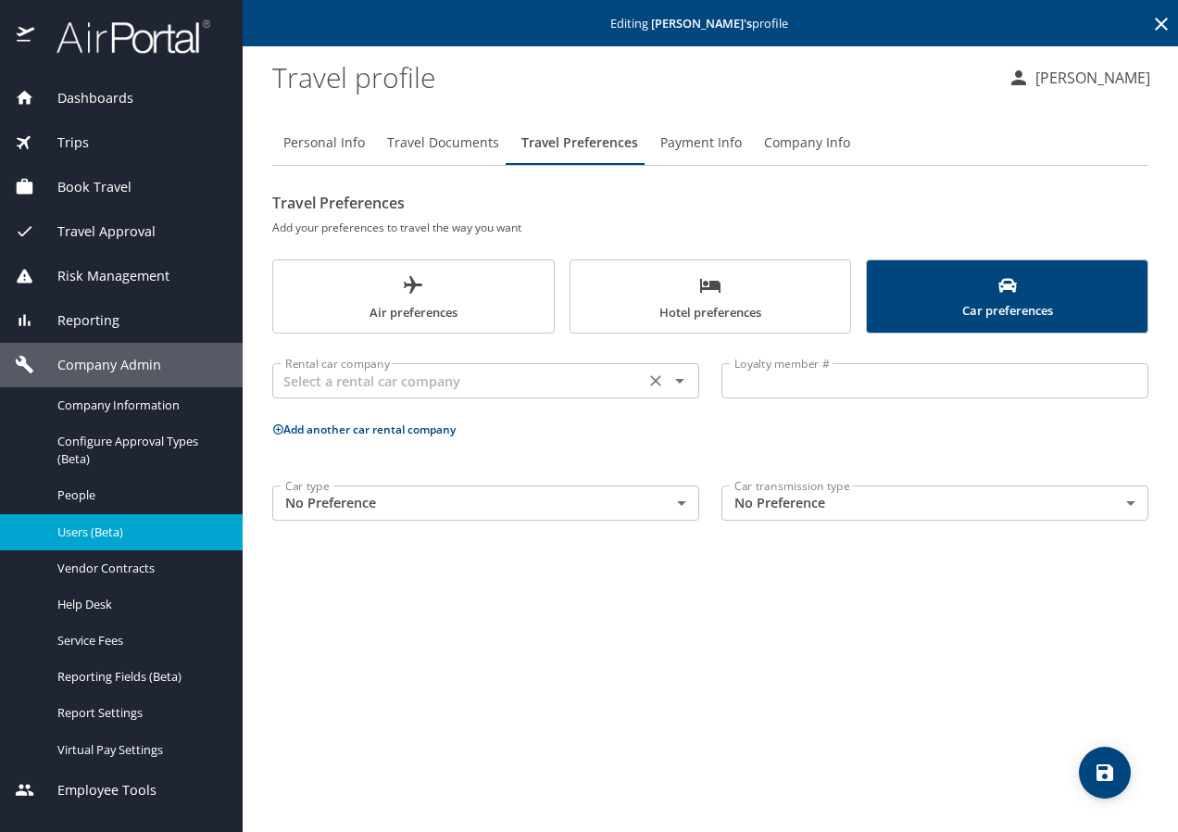
click at [360, 394] on div "Rental car company" at bounding box center [485, 380] width 427 height 35
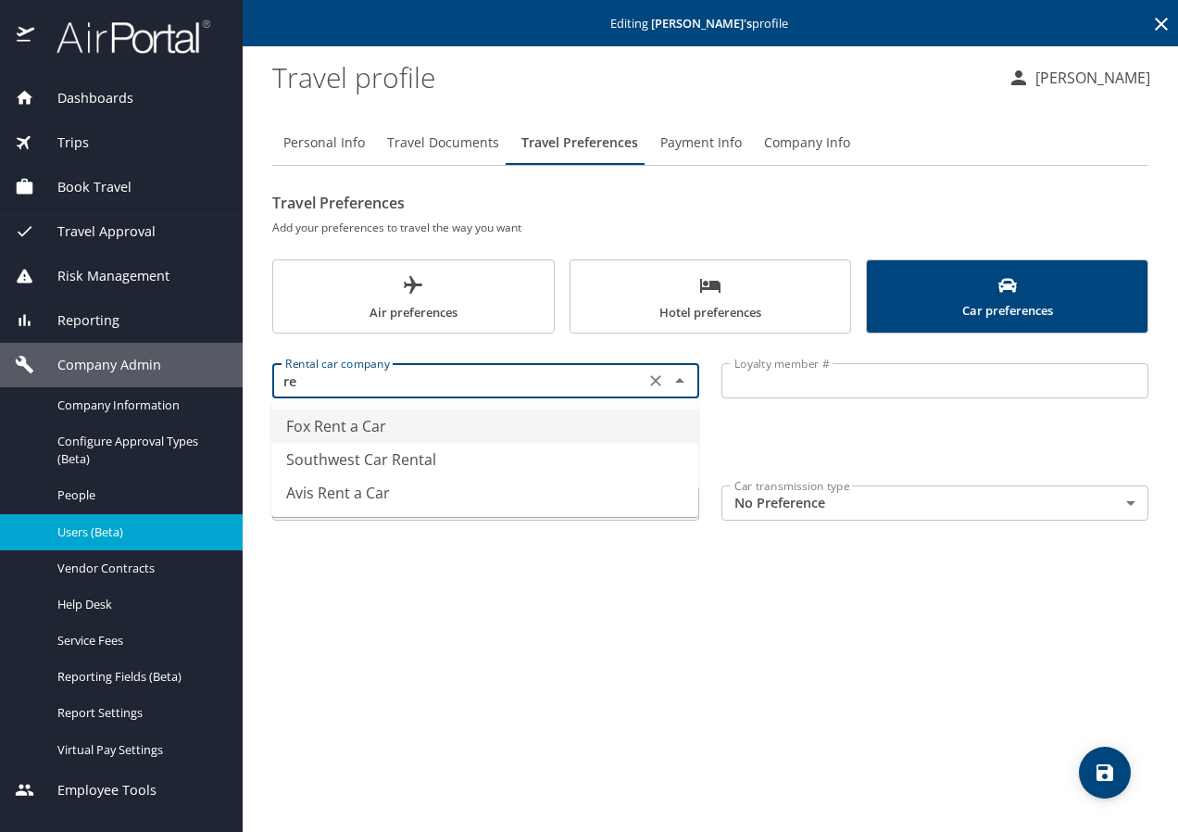
type input "r"
click at [381, 421] on li "Avis Rent a Car" at bounding box center [484, 425] width 427 height 33
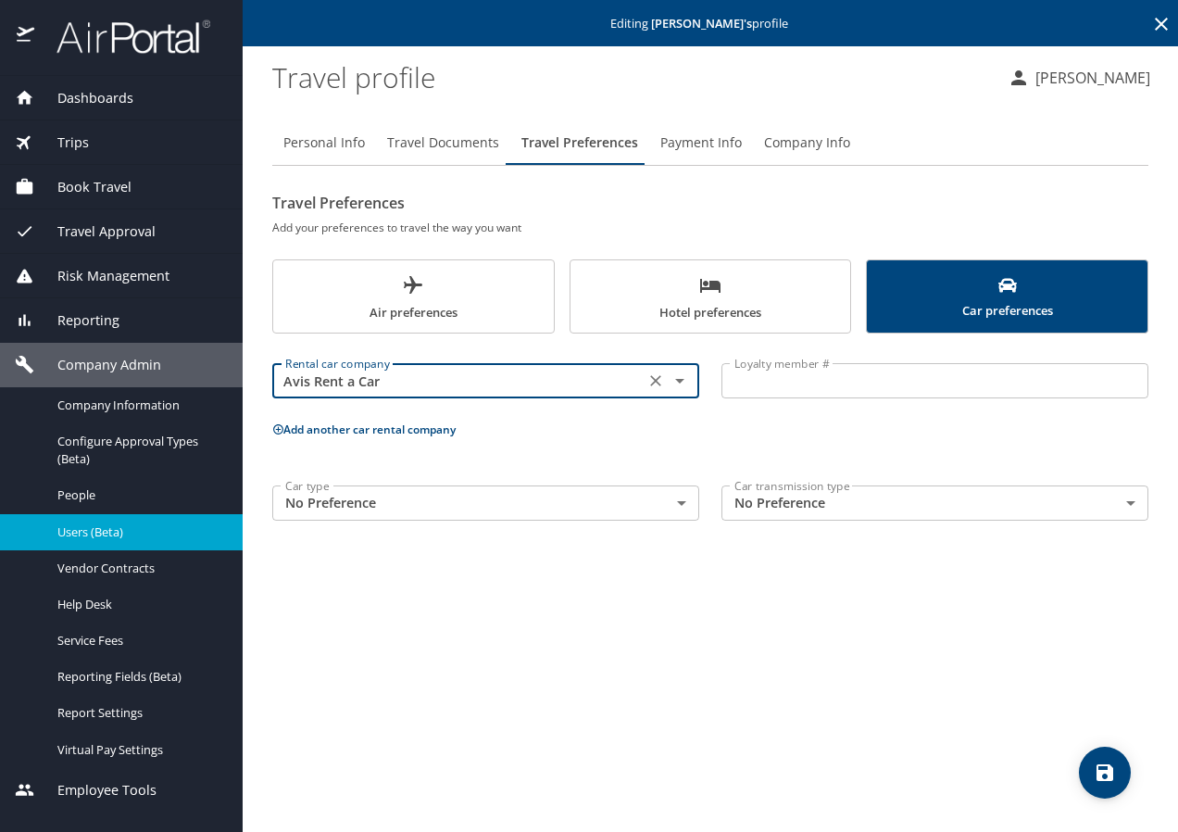
type input "Avis Rent a Car"
click at [775, 372] on input "Loyalty member #" at bounding box center [935, 380] width 427 height 35
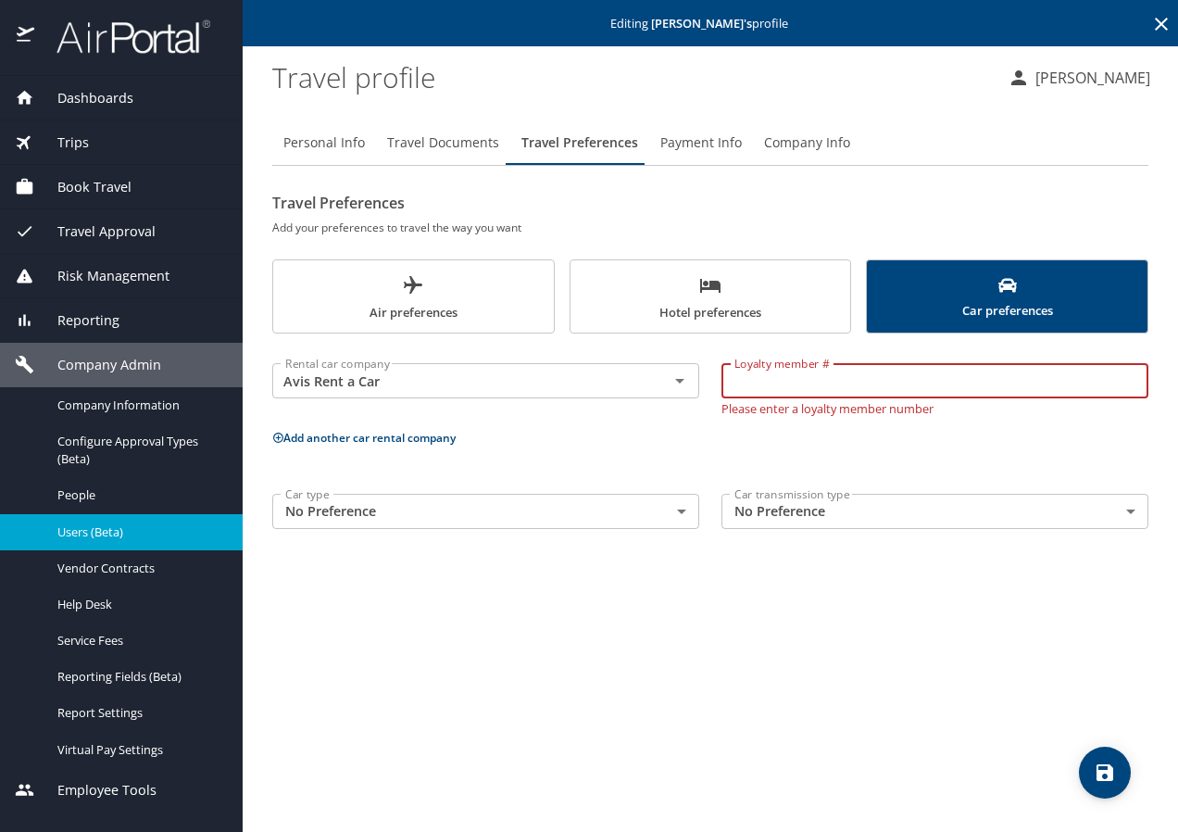
paste input "W4894A"
type input "W4894A"
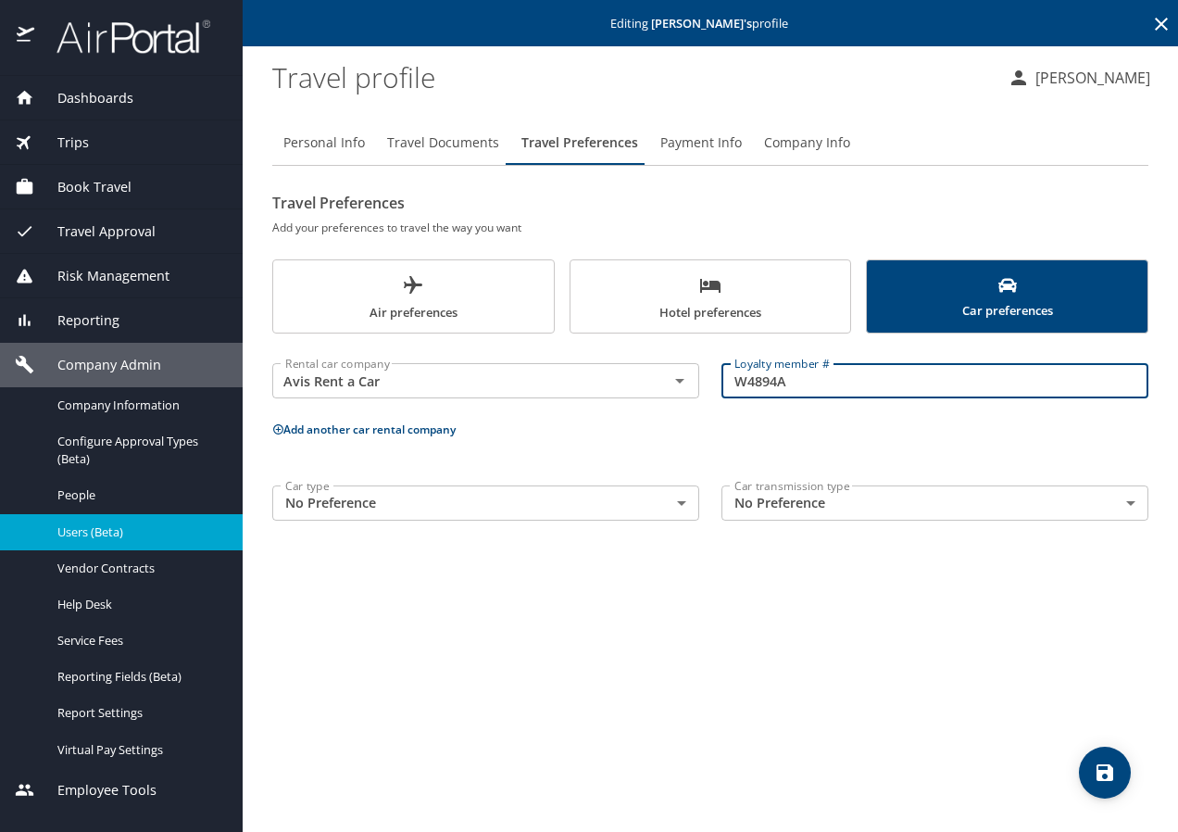
click at [328, 438] on p "Add another car rental company" at bounding box center [710, 429] width 876 height 23
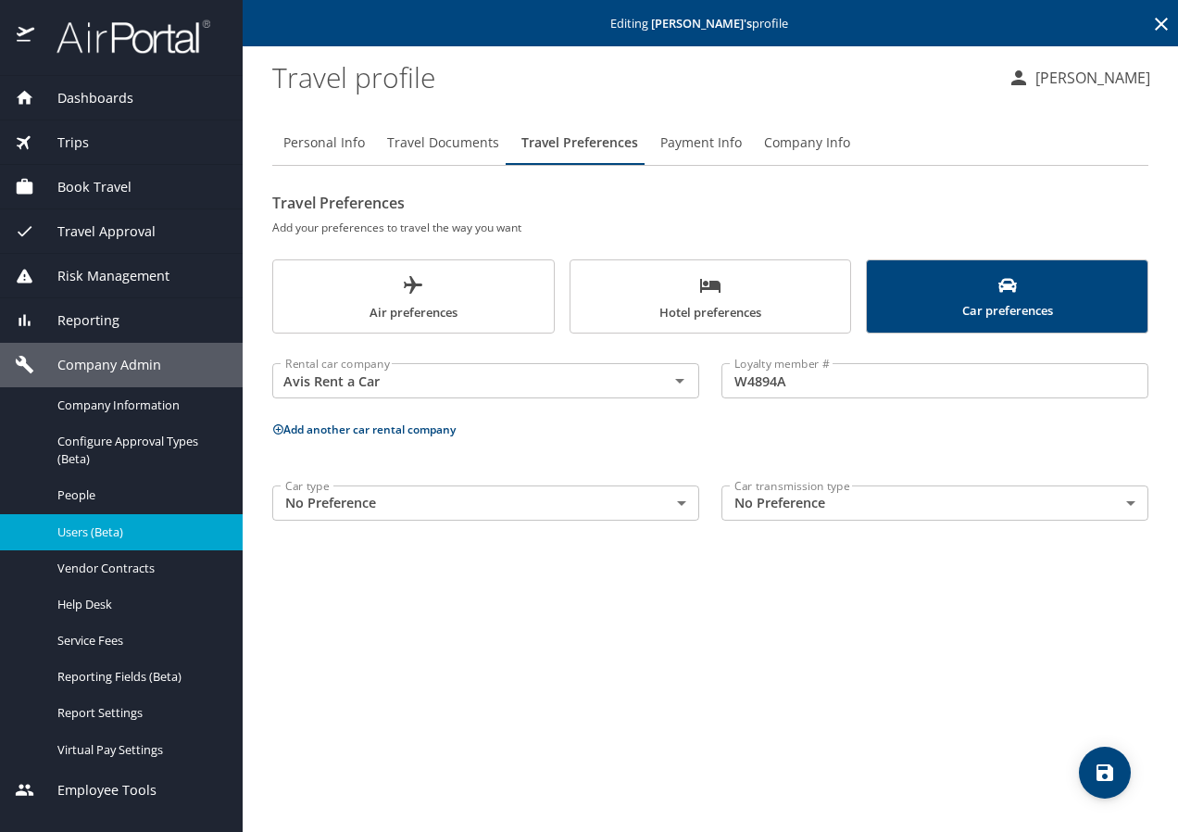
click at [328, 428] on button "Add another car rental company" at bounding box center [363, 429] width 183 height 16
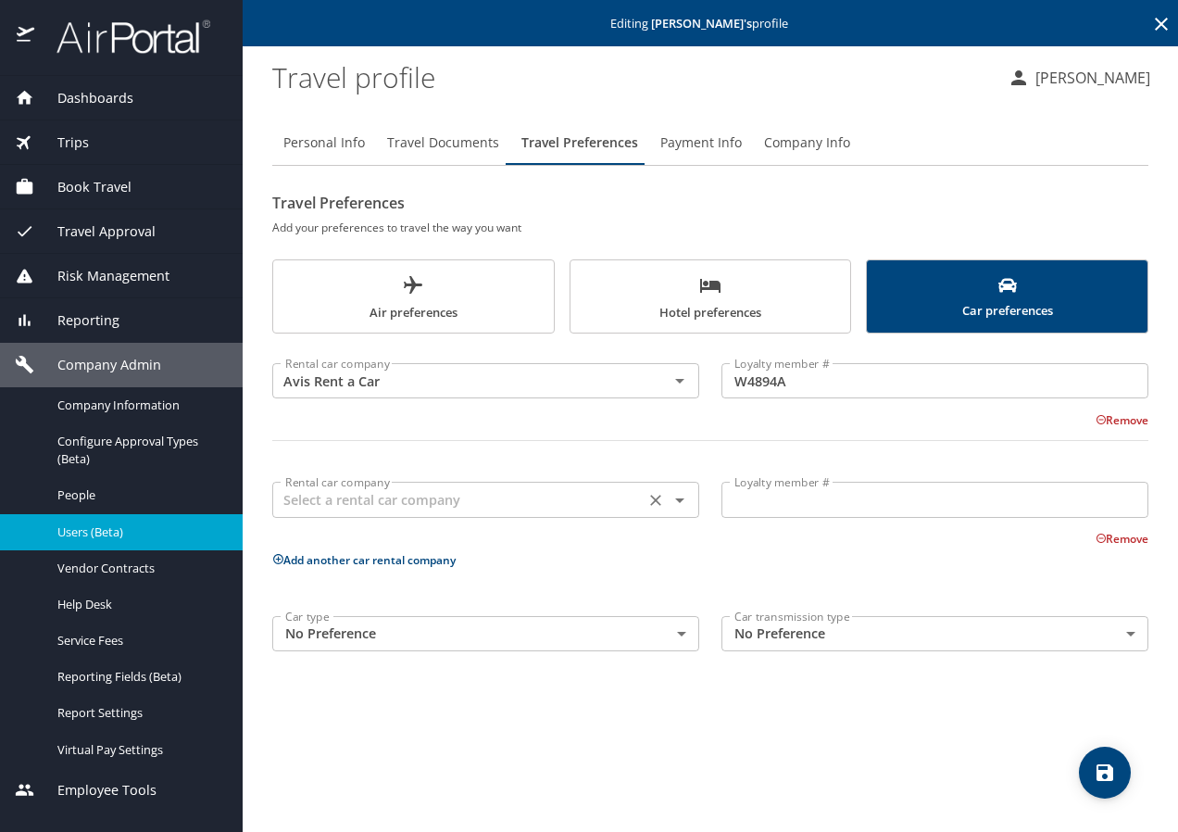
click at [380, 507] on input "text" at bounding box center [458, 499] width 361 height 24
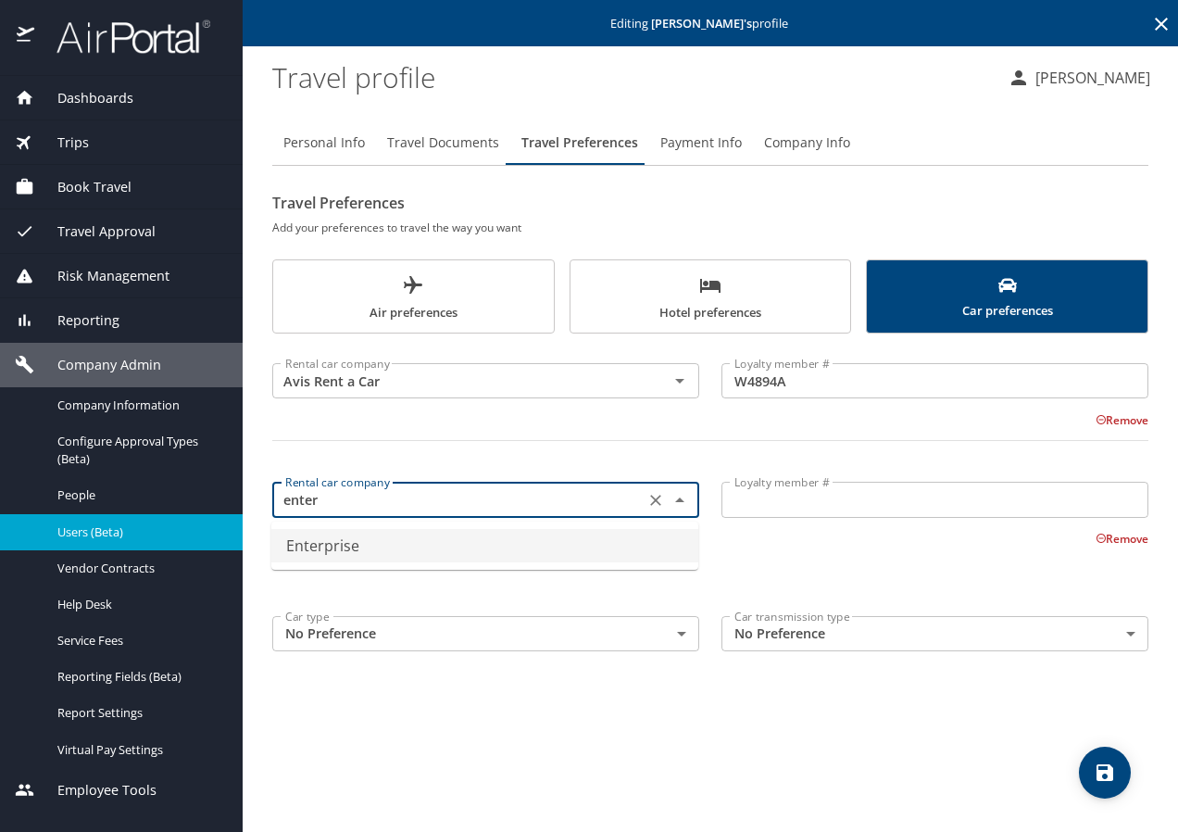
click at [358, 562] on ul "Enterprise" at bounding box center [484, 546] width 427 height 48
click at [364, 551] on li "Enterprise" at bounding box center [484, 545] width 427 height 33
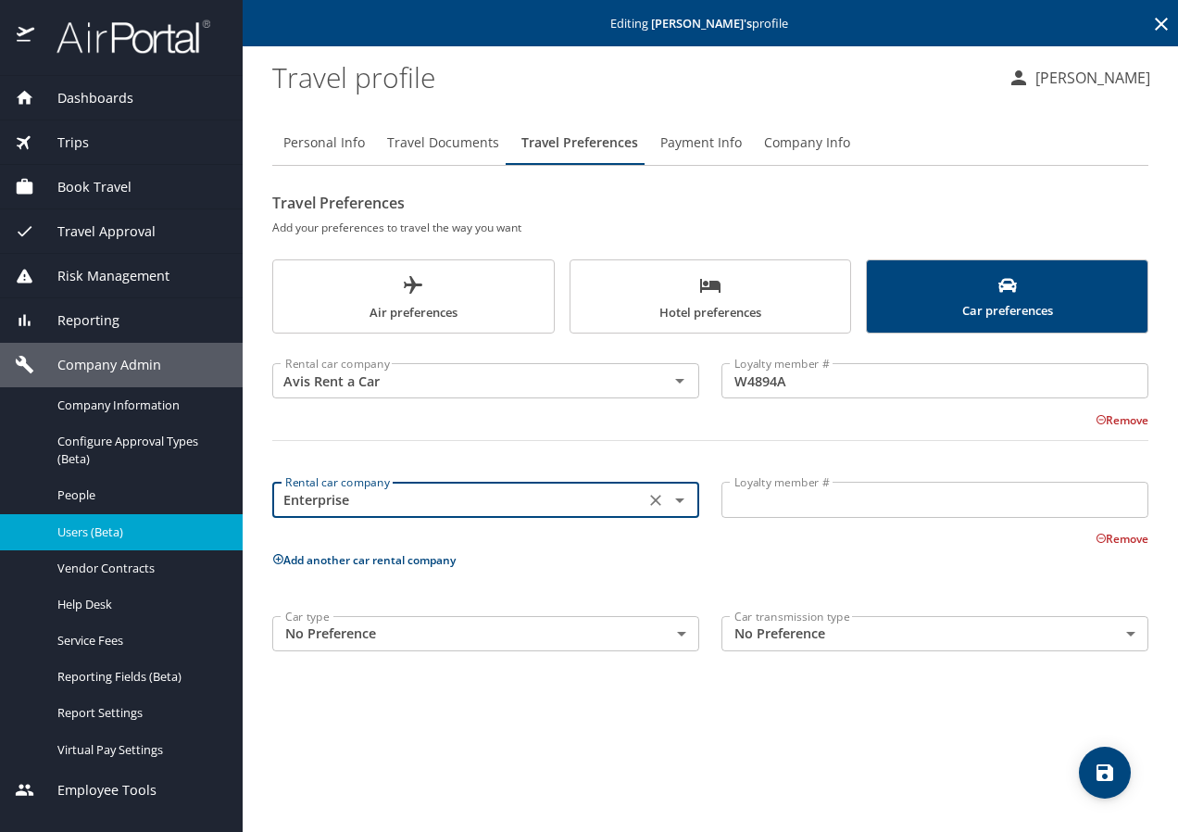
type input "Enterprise"
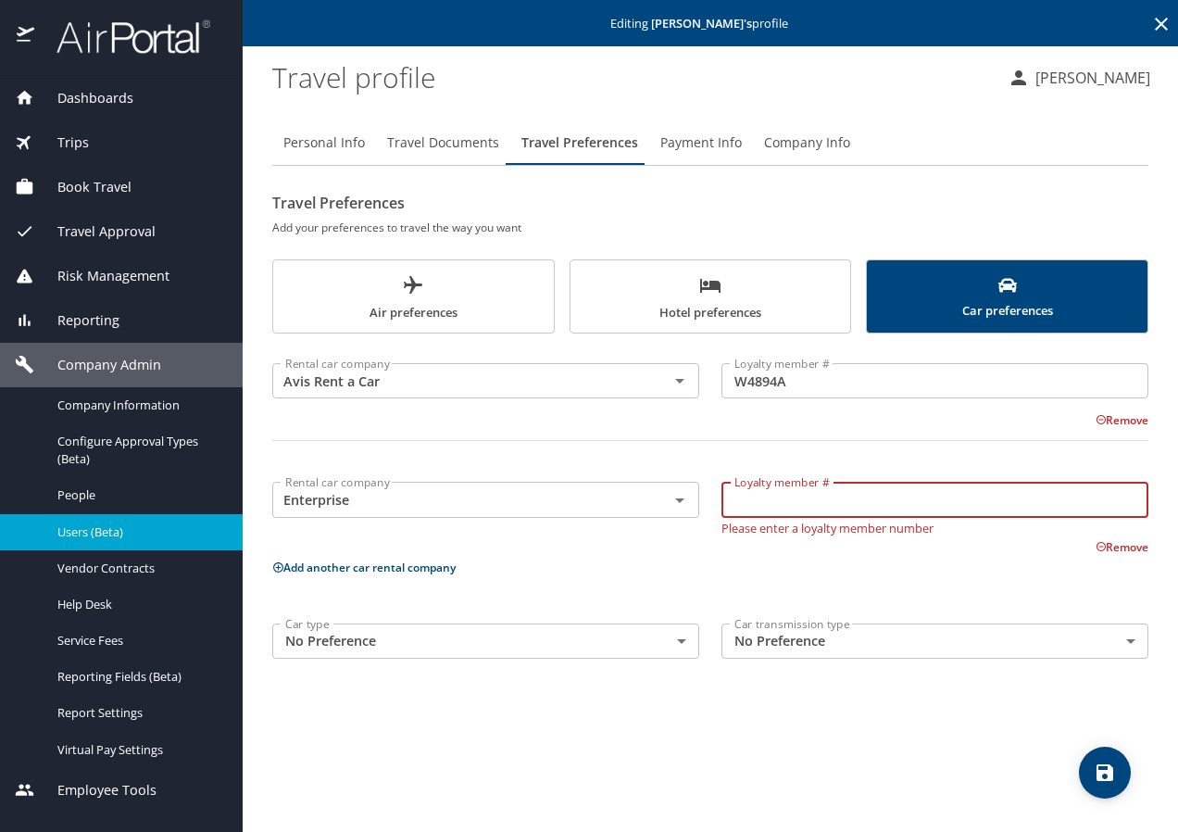
click at [795, 504] on input "Loyalty member #" at bounding box center [935, 499] width 427 height 35
paste input "7VKVFXY"
type input "7VKVFXY"
click at [366, 560] on button "Add another car rental company" at bounding box center [363, 568] width 183 height 16
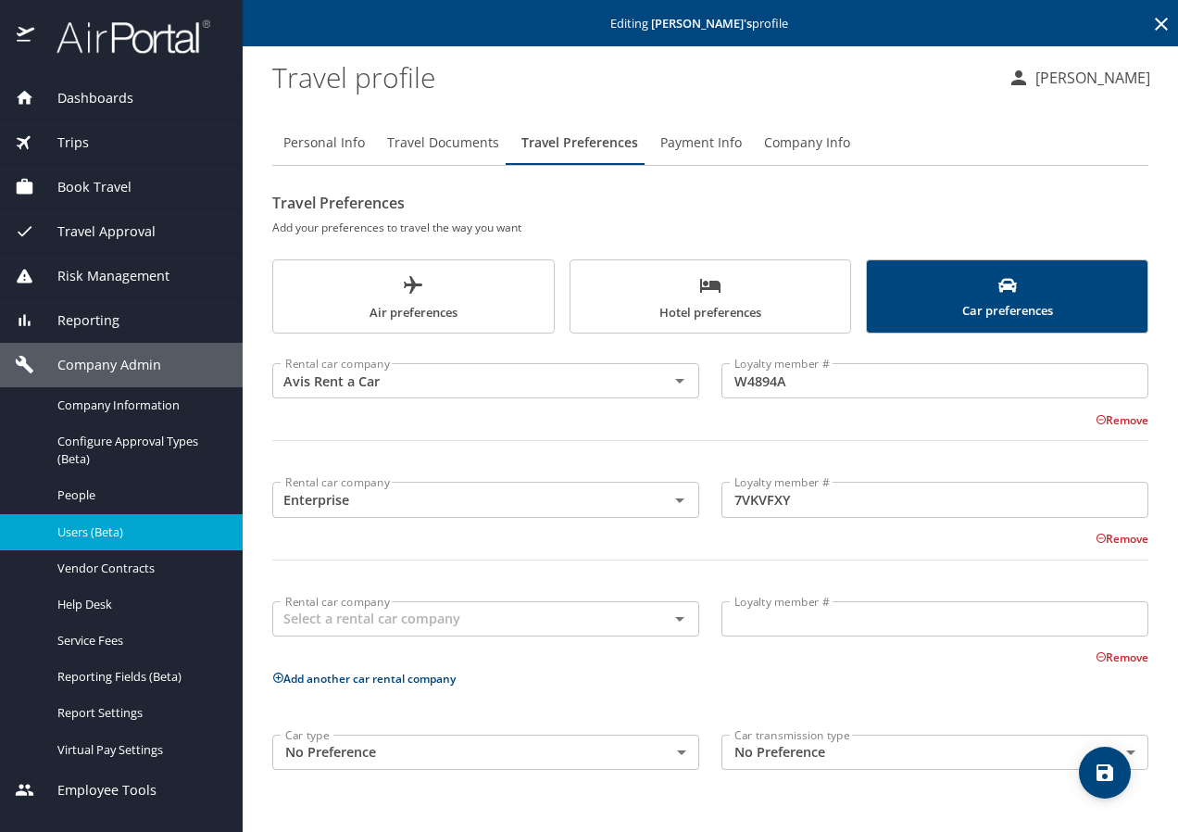
click at [387, 320] on button "Air preferences" at bounding box center [413, 296] width 283 height 74
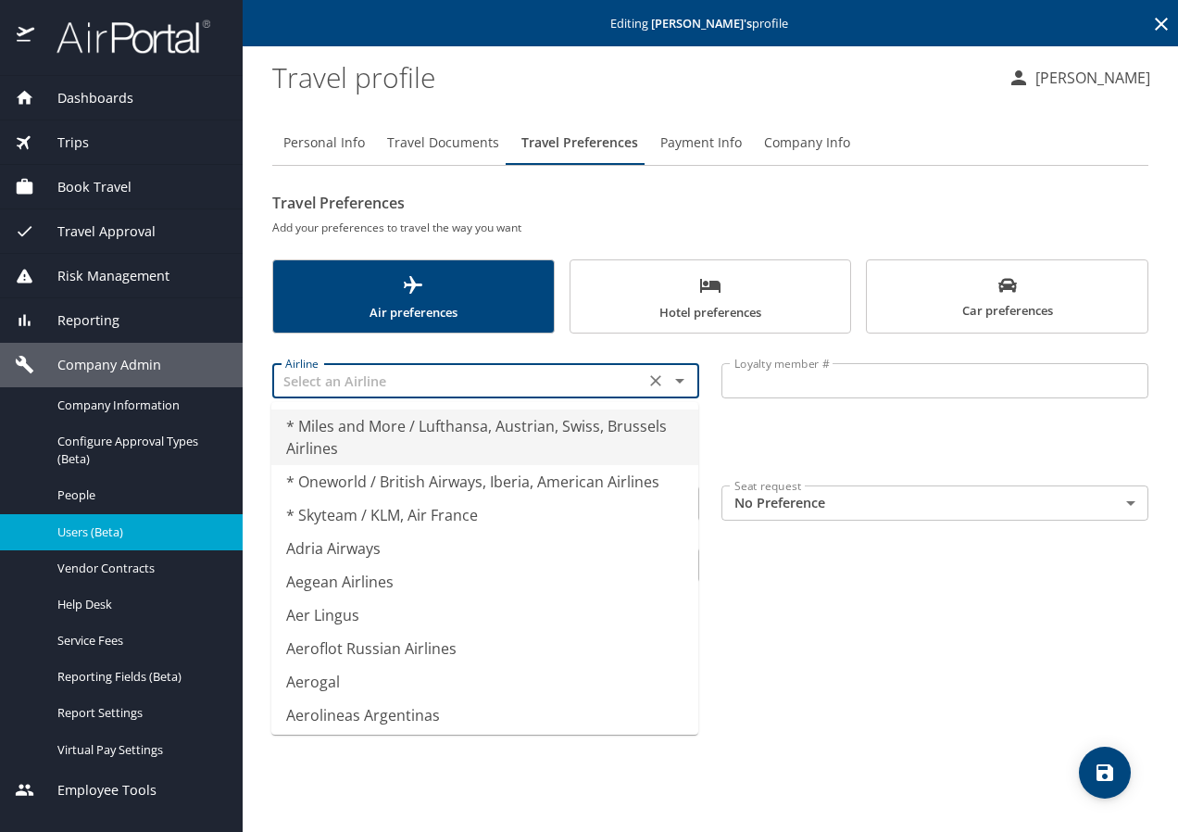
drag, startPoint x: 339, startPoint y: 395, endPoint x: 340, endPoint y: 413, distance: 18.5
click at [337, 400] on body "Dashboards AirPortal 360™ Manager My Travel Dashboard Trips Airtinerary® Lookup…" at bounding box center [589, 416] width 1178 height 832
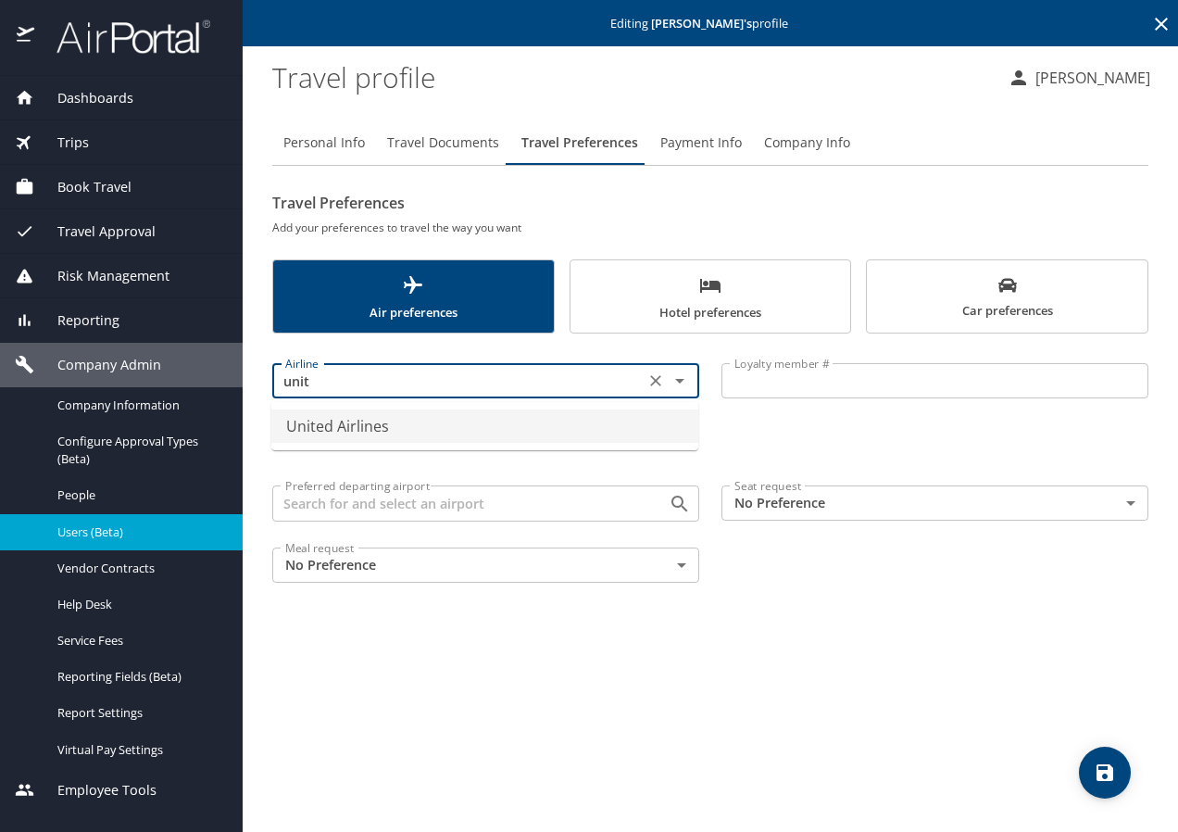
click at [406, 423] on li "United Airlines" at bounding box center [484, 425] width 427 height 33
type input "United Airlines"
click at [753, 382] on input "Loyalty member #" at bounding box center [935, 380] width 427 height 35
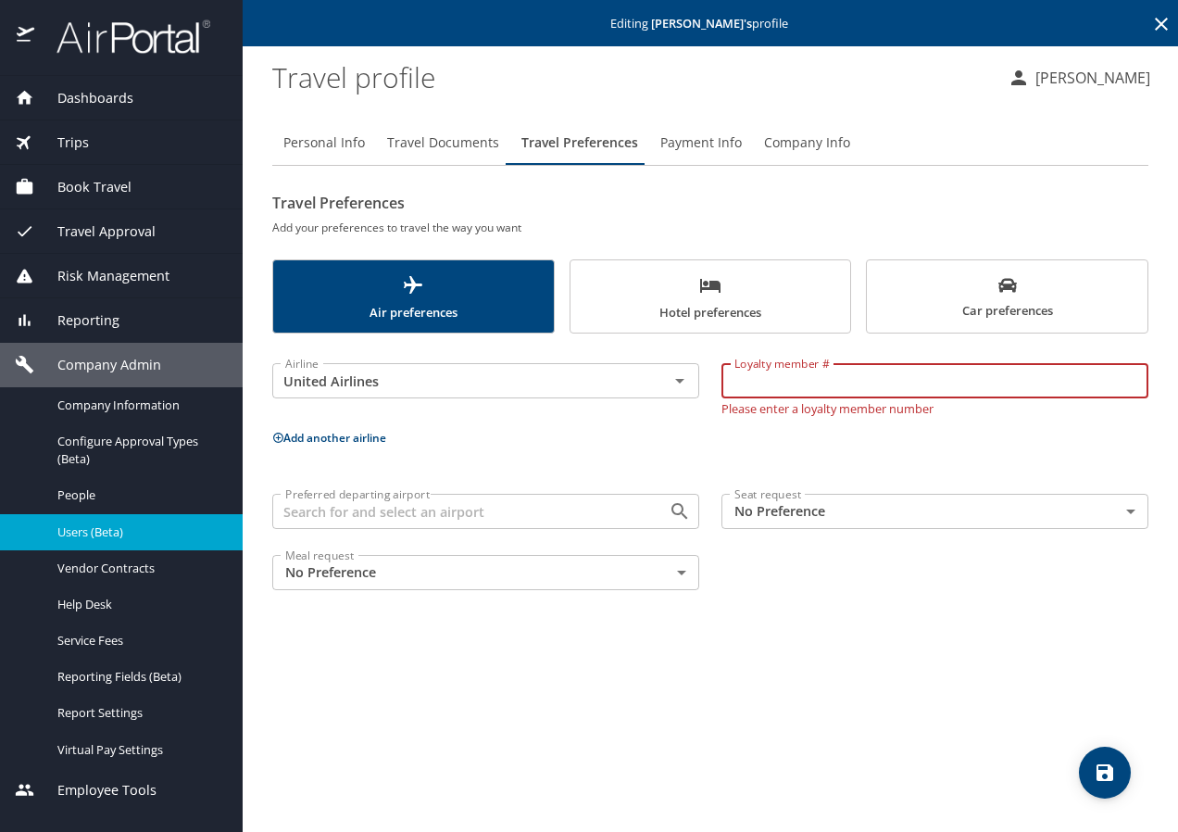
paste input "PB816491"
type input "PB816491"
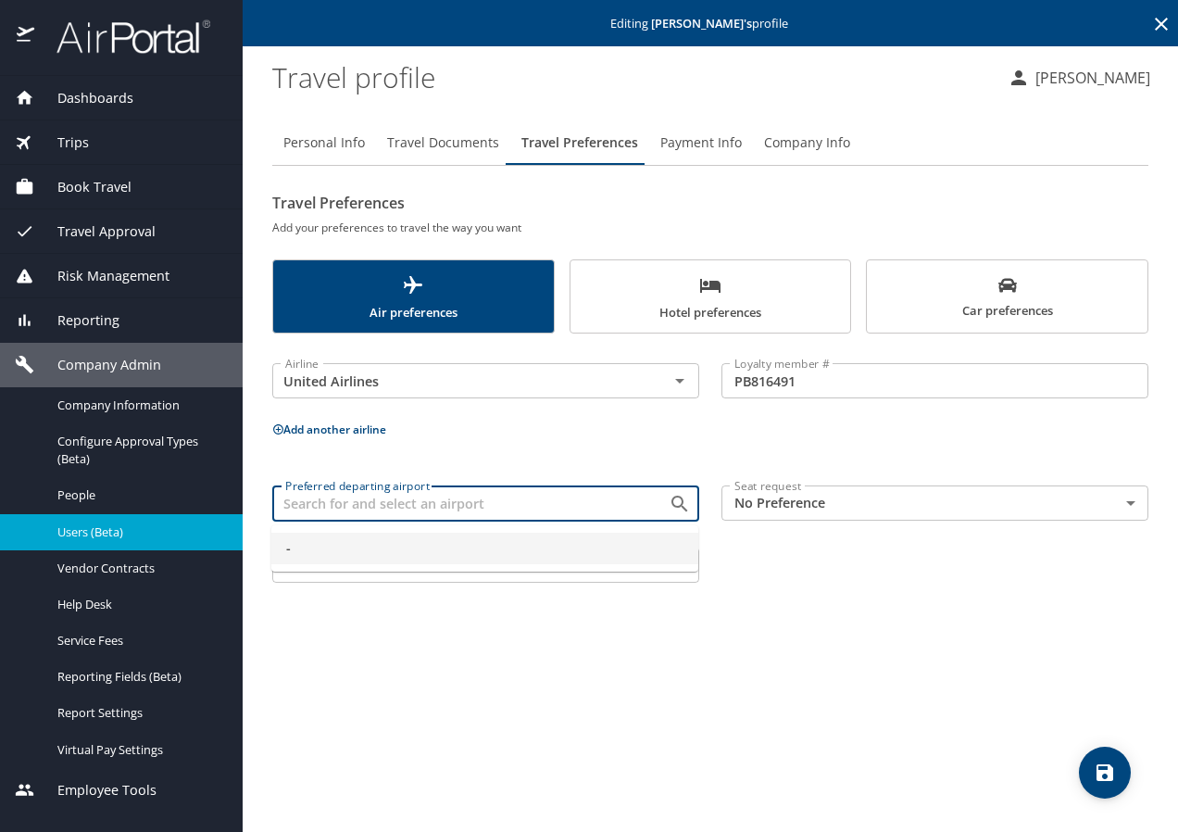
click at [355, 514] on input "Preferred departing airport" at bounding box center [458, 503] width 361 height 24
type input "-"
click at [313, 433] on button "Add another airline" at bounding box center [329, 429] width 114 height 16
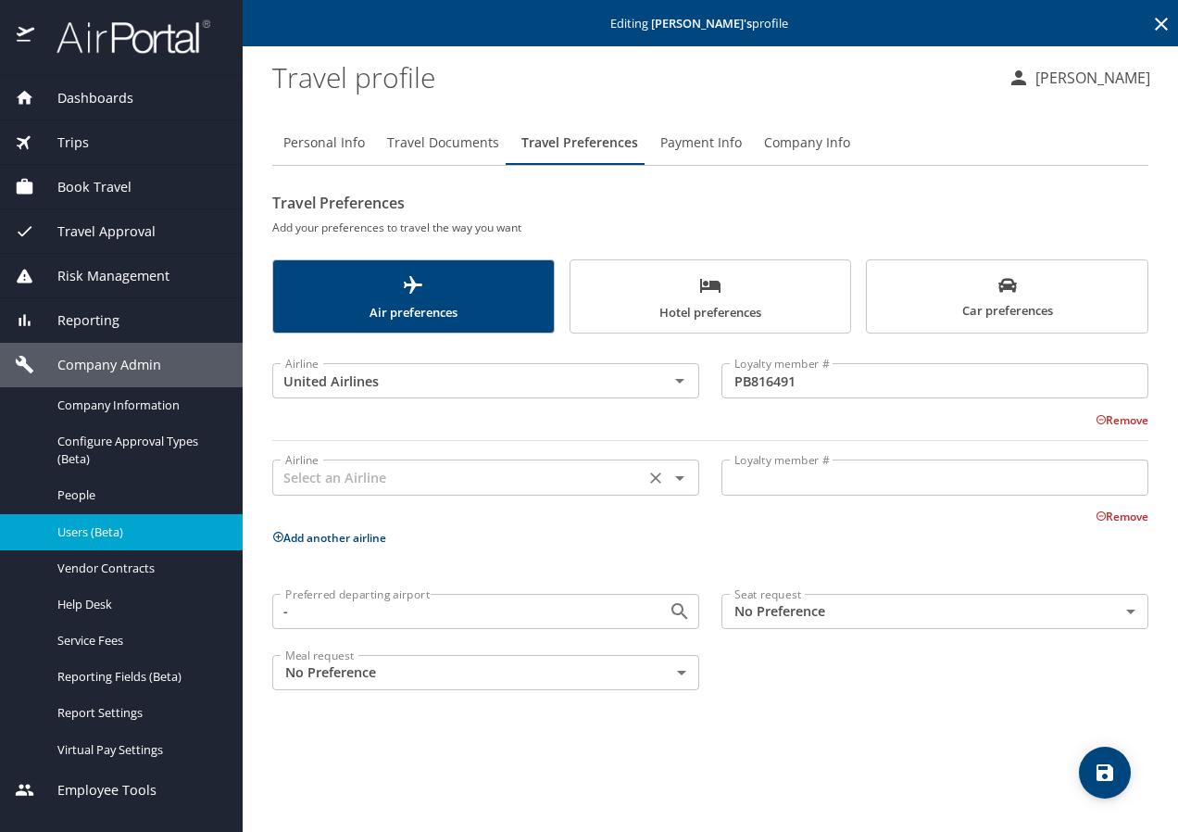
click at [315, 477] on input "text" at bounding box center [458, 477] width 361 height 24
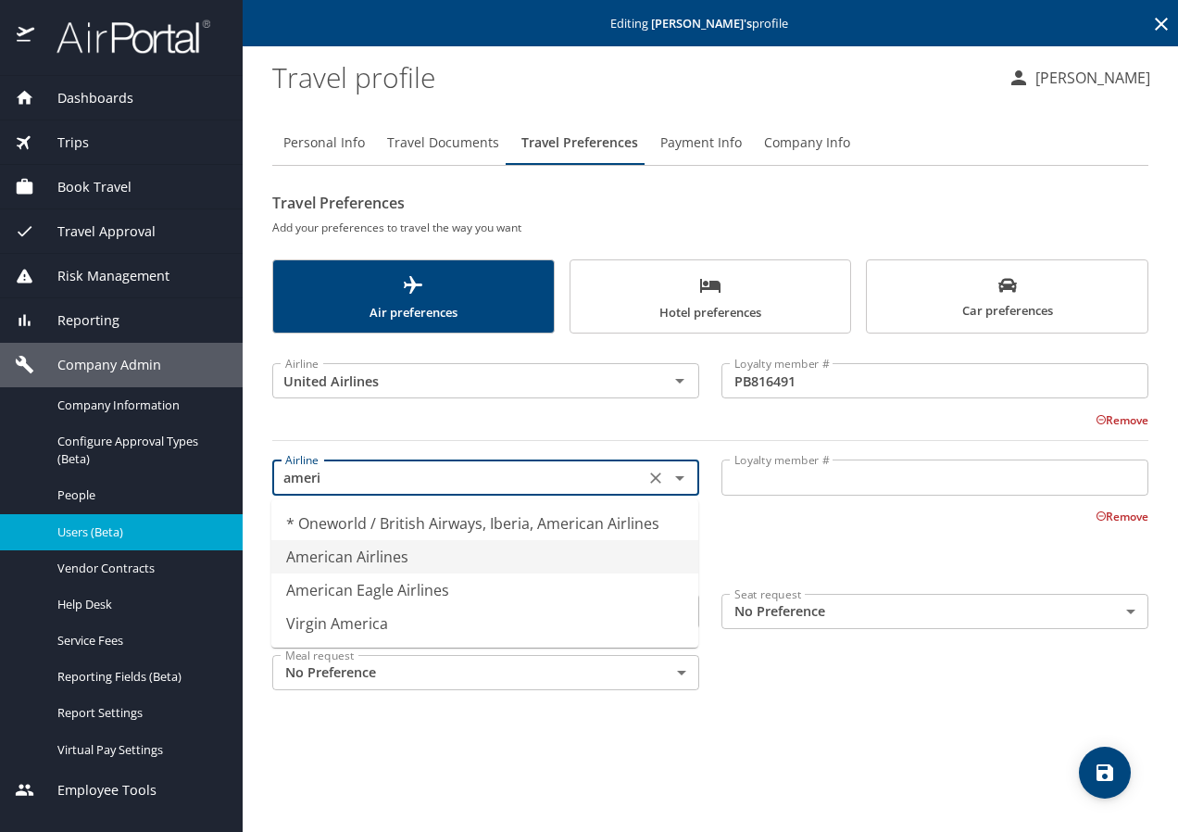
click at [381, 562] on li "American Airlines" at bounding box center [484, 556] width 427 height 33
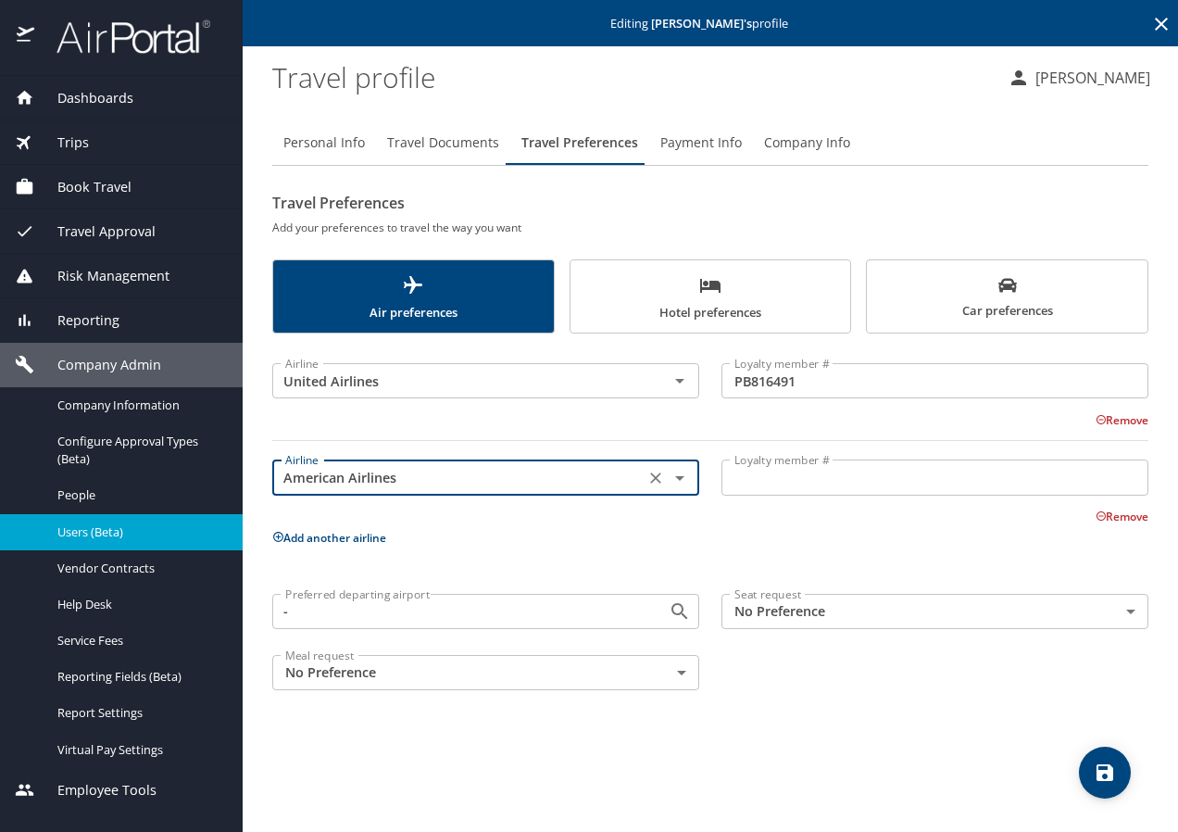
type input "American Airlines"
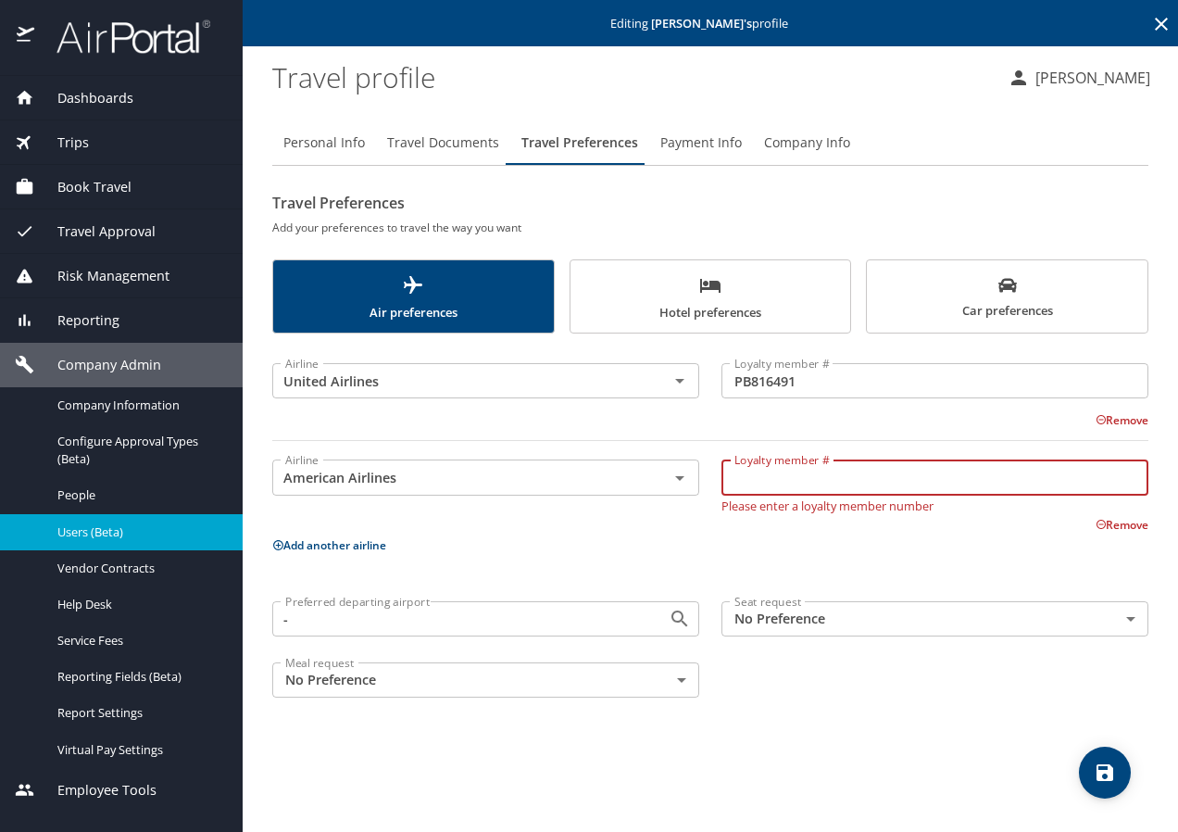
click at [737, 480] on input "Loyalty member #" at bounding box center [935, 476] width 427 height 35
paste input "P39x226"
type input "P39x226"
click at [1097, 761] on button "save" at bounding box center [1105, 773] width 52 height 52
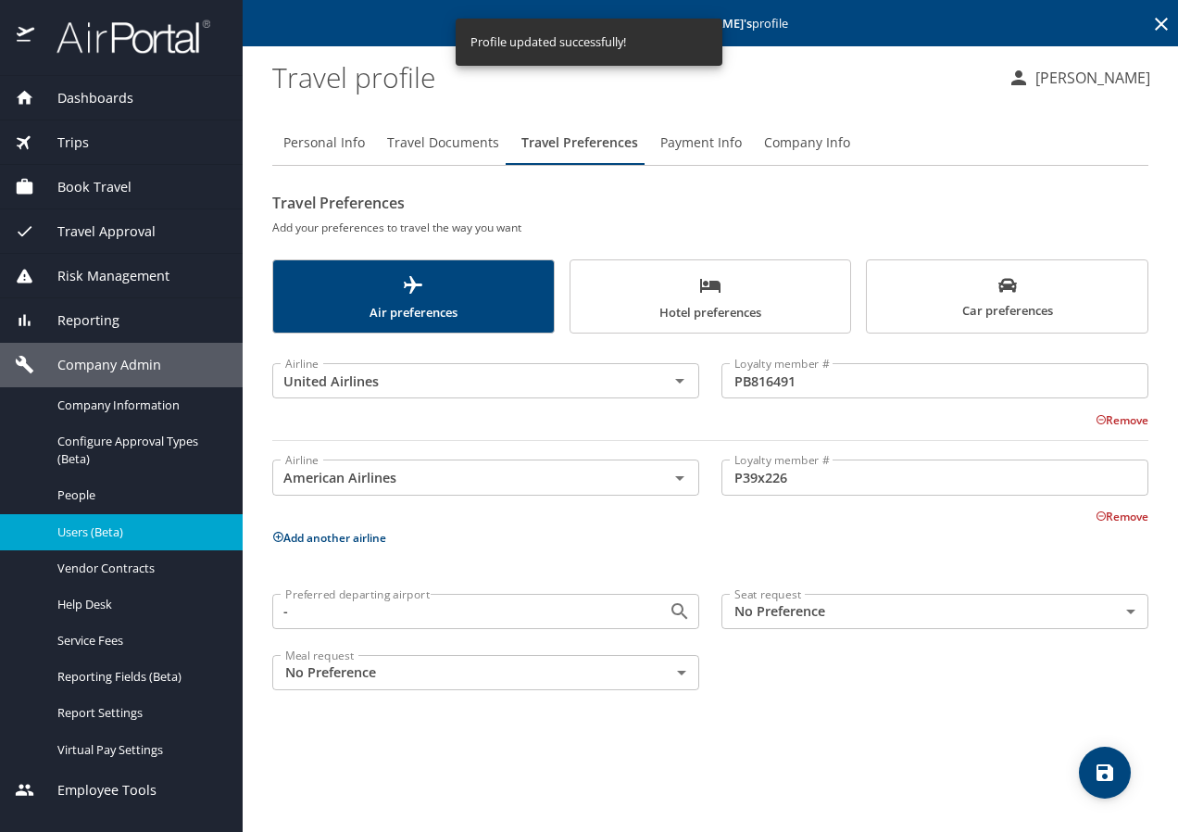
click at [312, 136] on span "Personal Info" at bounding box center [324, 143] width 82 height 23
select select "US"
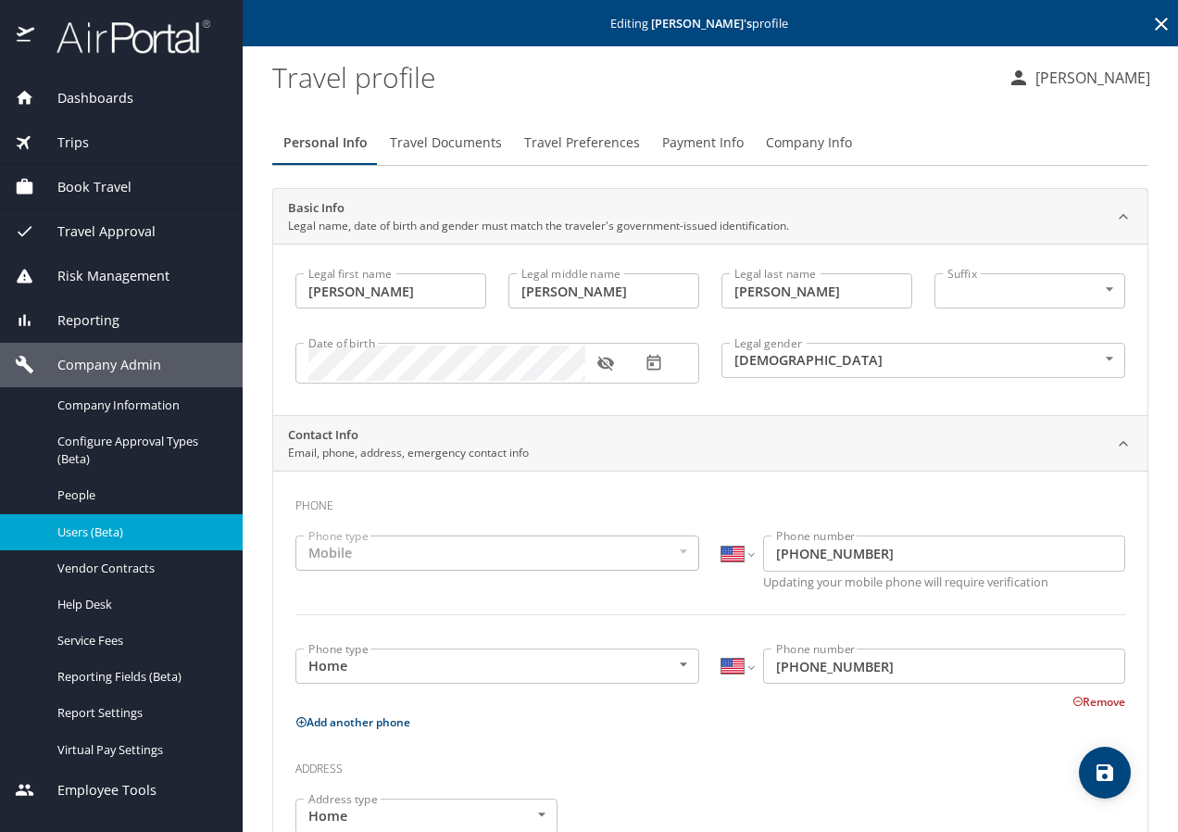
click at [441, 141] on span "Travel Documents" at bounding box center [446, 143] width 112 height 23
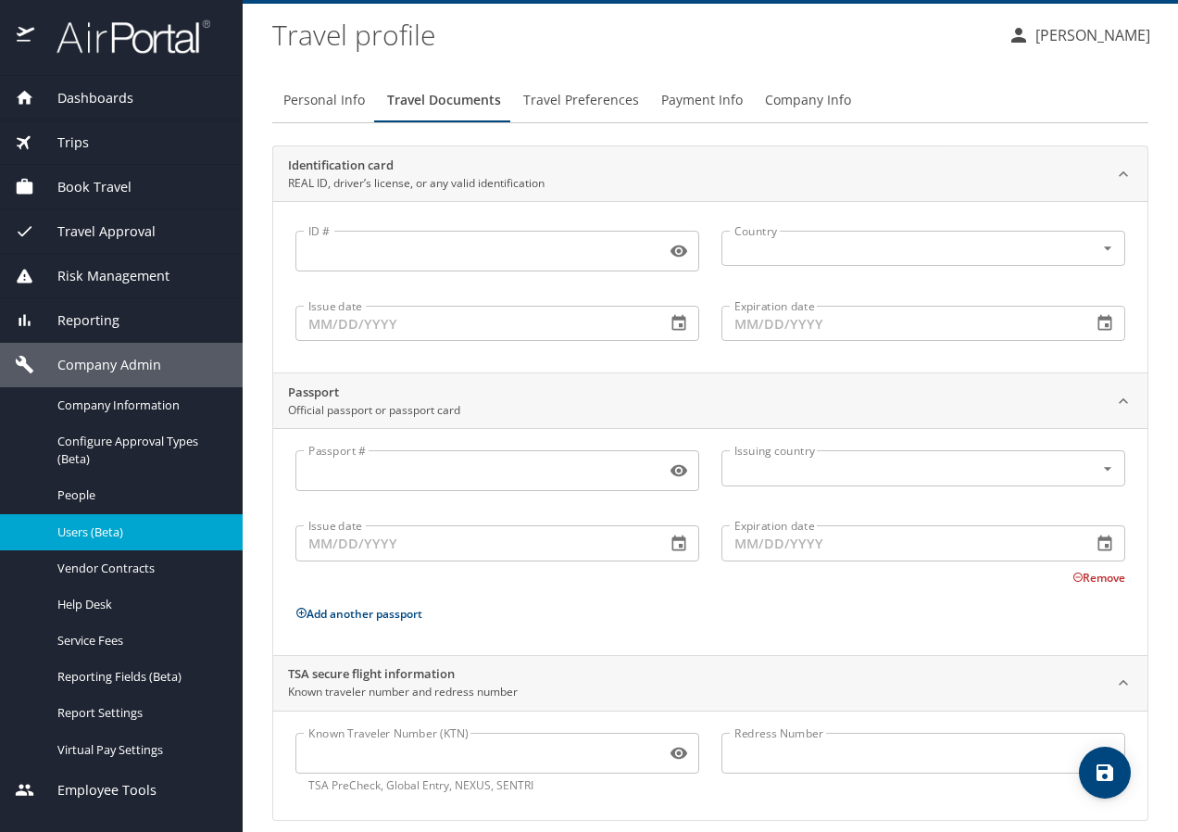
scroll to position [61, 0]
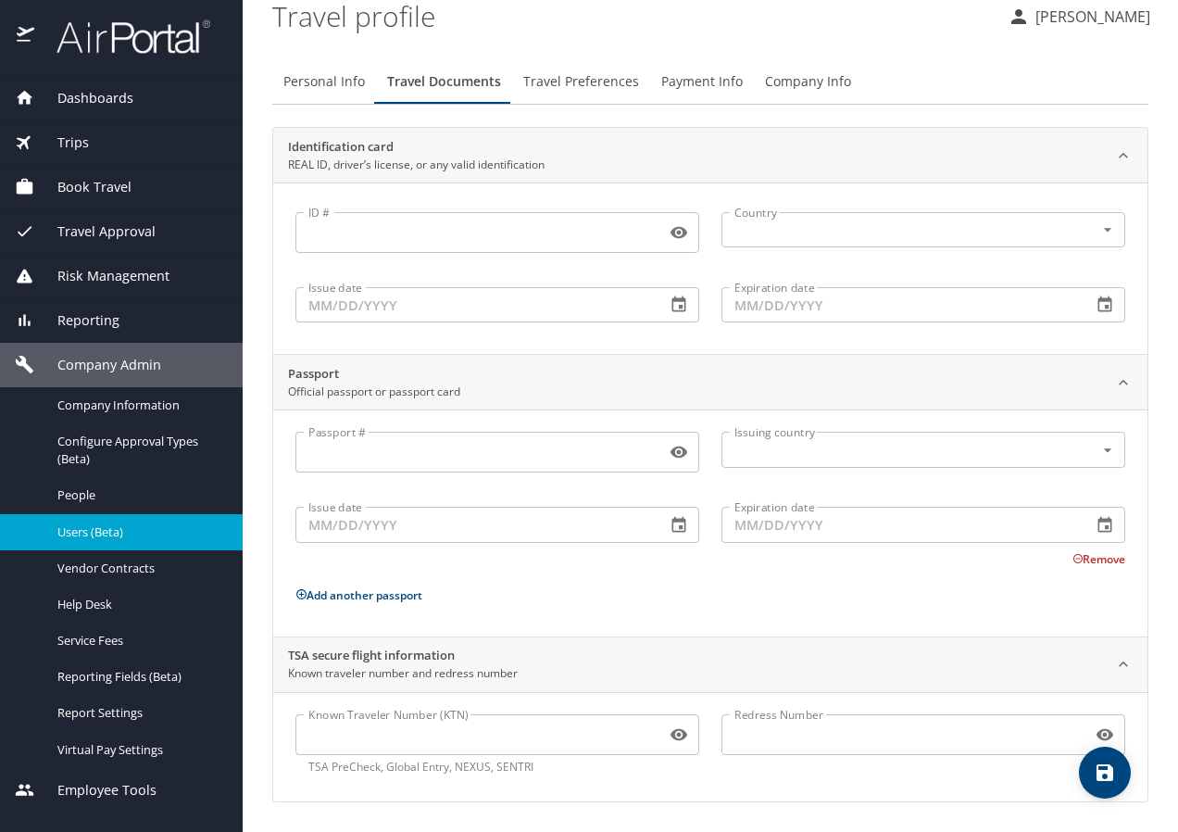
click at [361, 743] on input "Known Traveler Number (KTN)" at bounding box center [476, 734] width 363 height 35
click at [372, 738] on input "Known Traveler Number (KTN)" at bounding box center [476, 734] width 363 height 35
paste input "986207737"
type input "986207737"
click at [1108, 774] on icon "save" at bounding box center [1105, 772] width 17 height 17
